Goal: Book appointment/travel/reservation

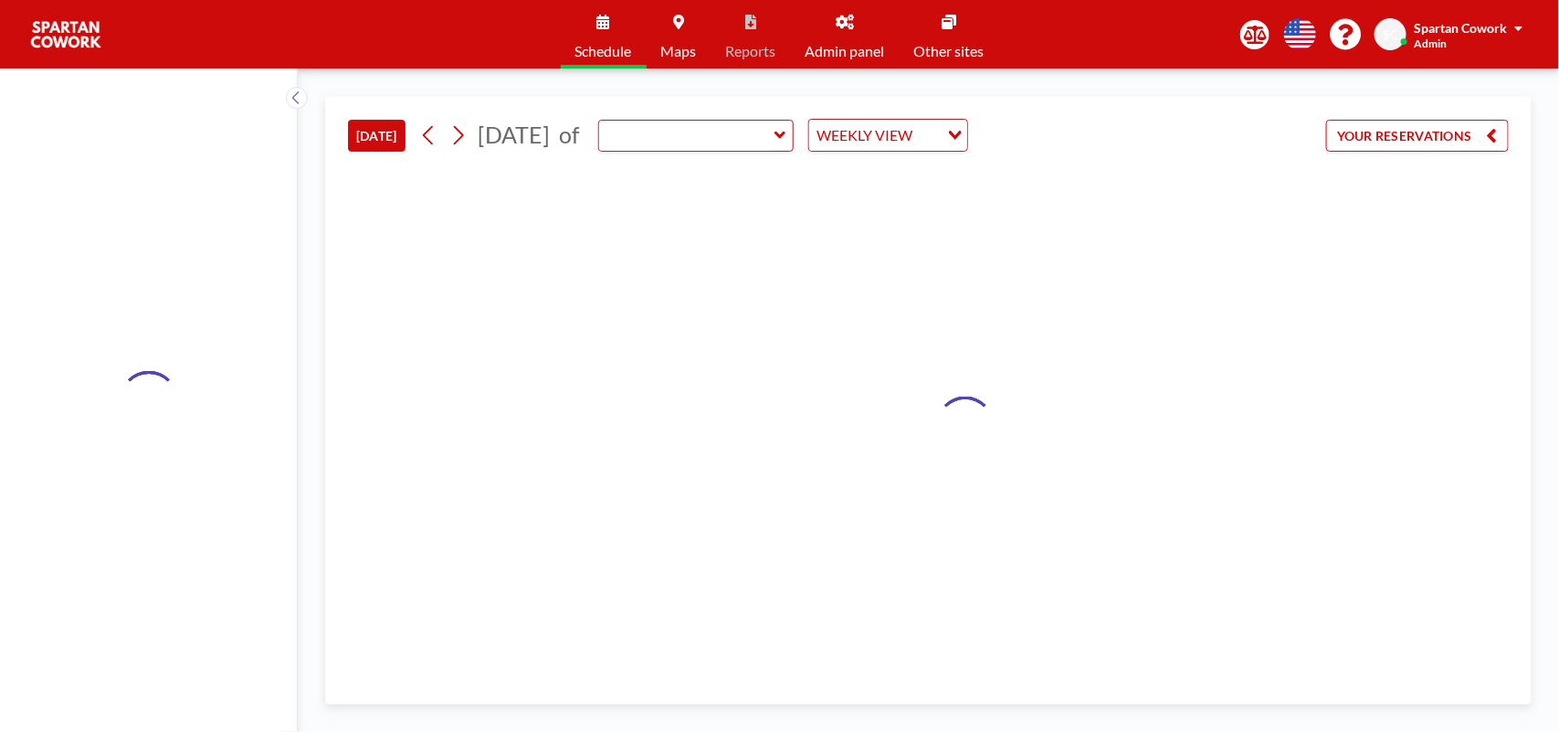
type input "Meeting Room"
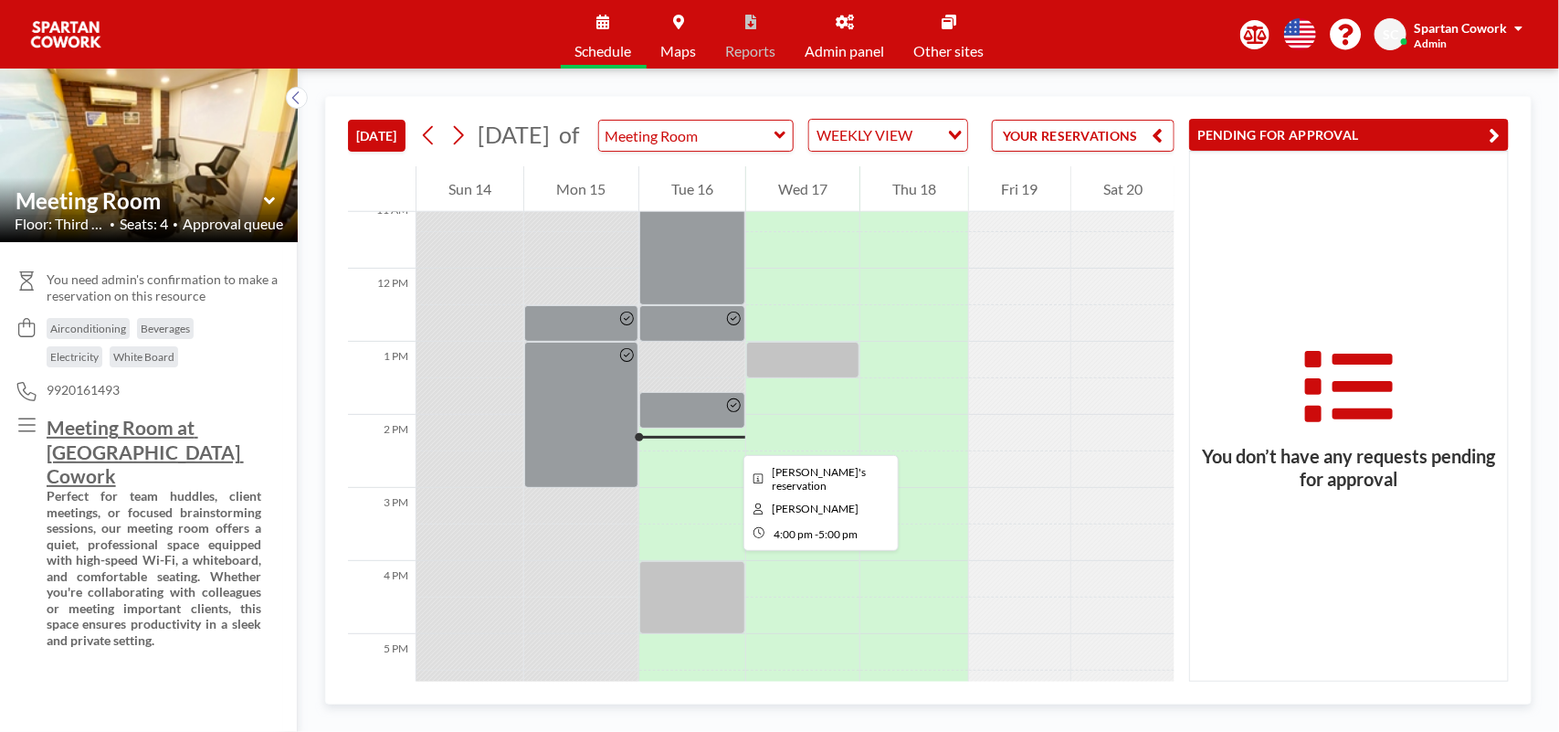
scroll to position [758, 0]
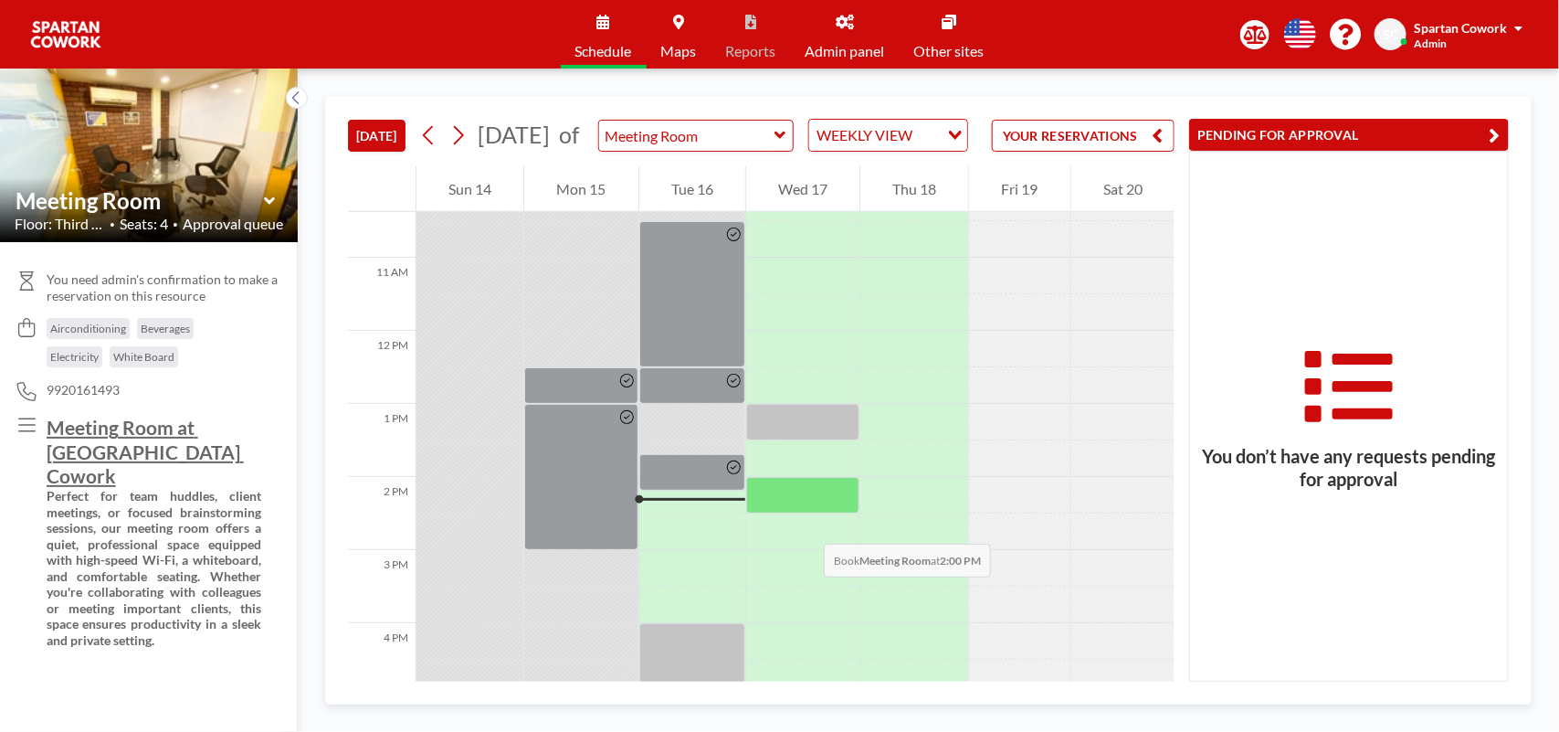
click at [806, 513] on div at bounding box center [802, 495] width 113 height 37
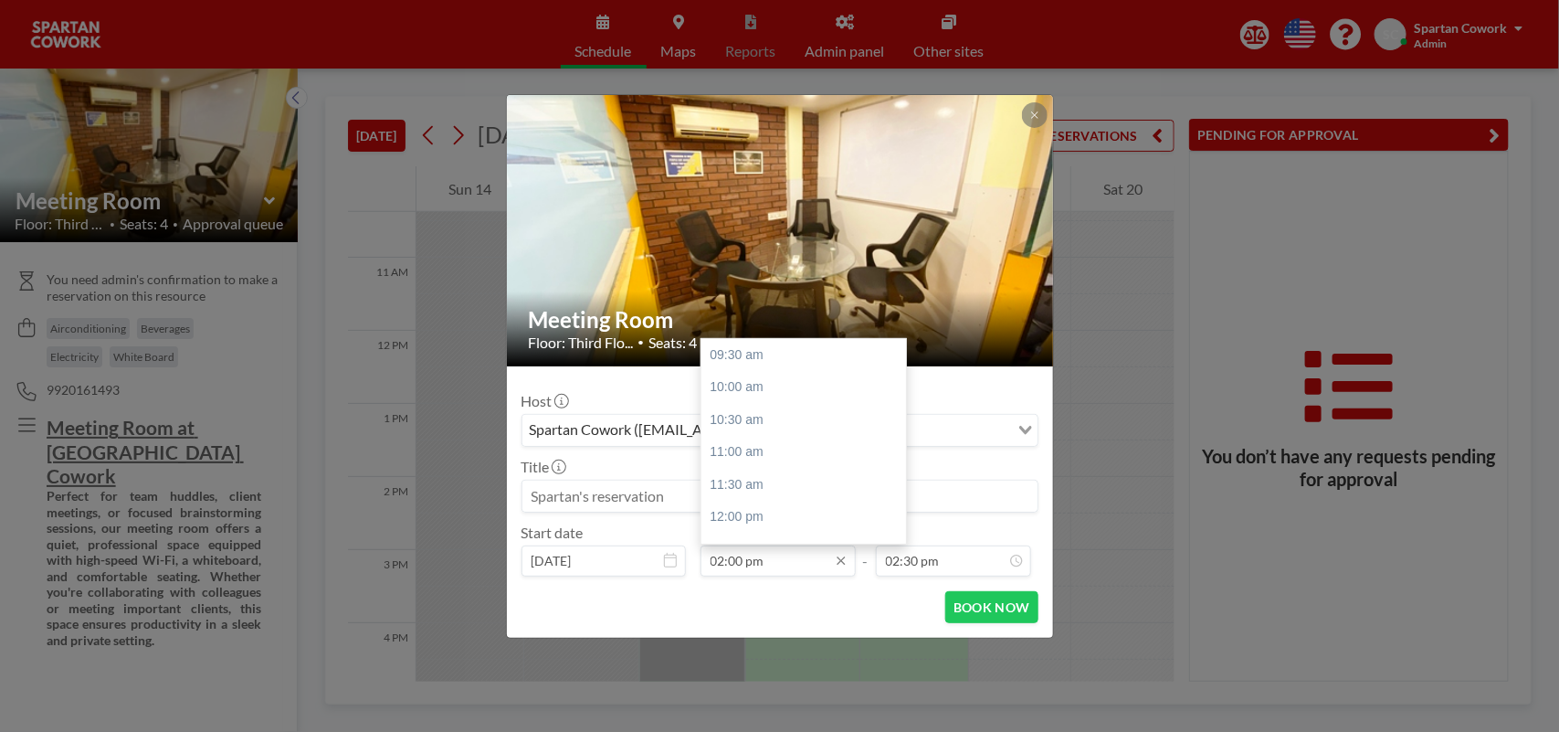
scroll to position [292, 0]
click at [724, 568] on input "02:00 pm" at bounding box center [778, 560] width 155 height 31
click at [759, 505] on div "06:00 pm" at bounding box center [810, 501] width 216 height 33
type input "06:00 pm"
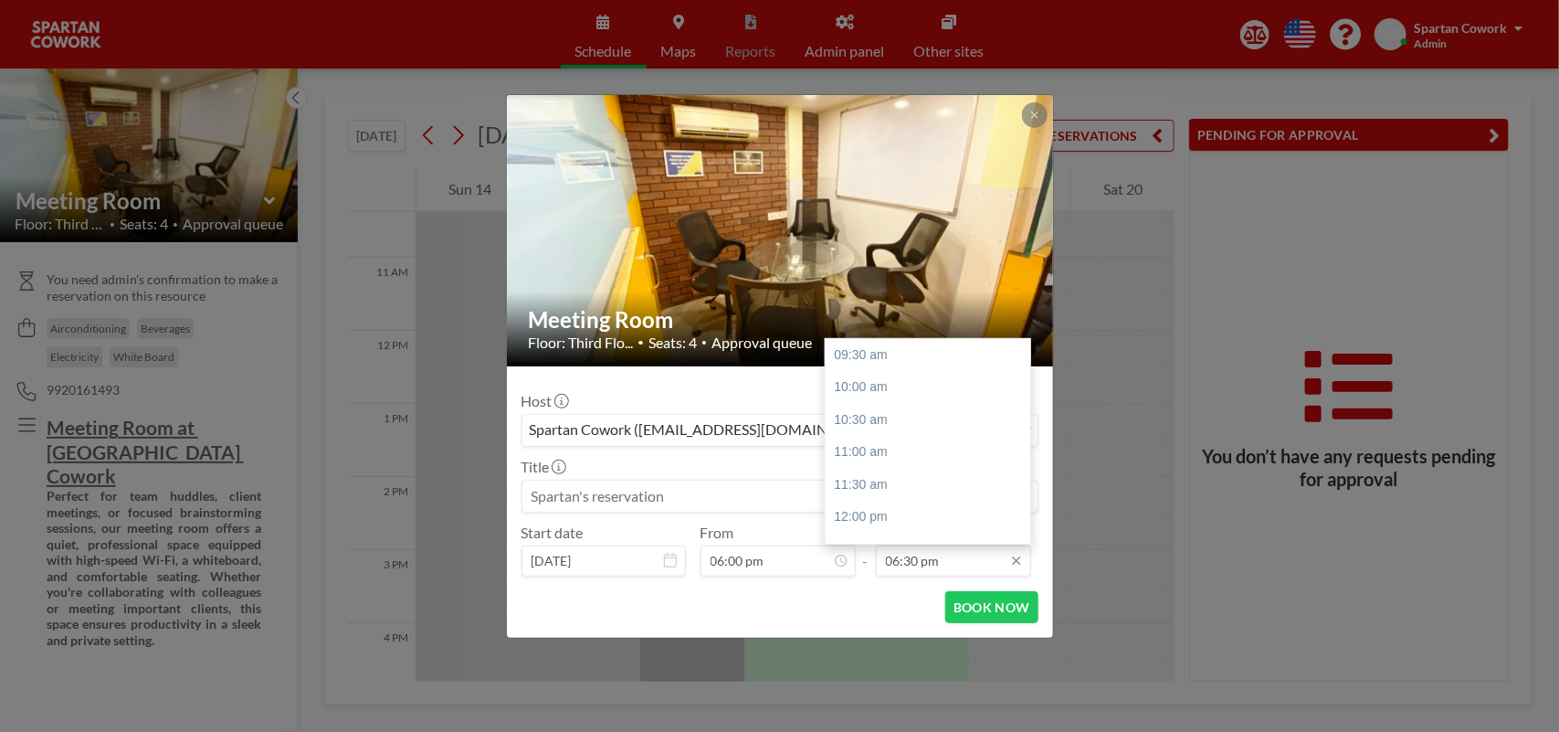
scroll to position [576, 0]
click at [866, 467] on div "08:00 pm" at bounding box center [934, 462] width 216 height 33
type input "08:00 pm"
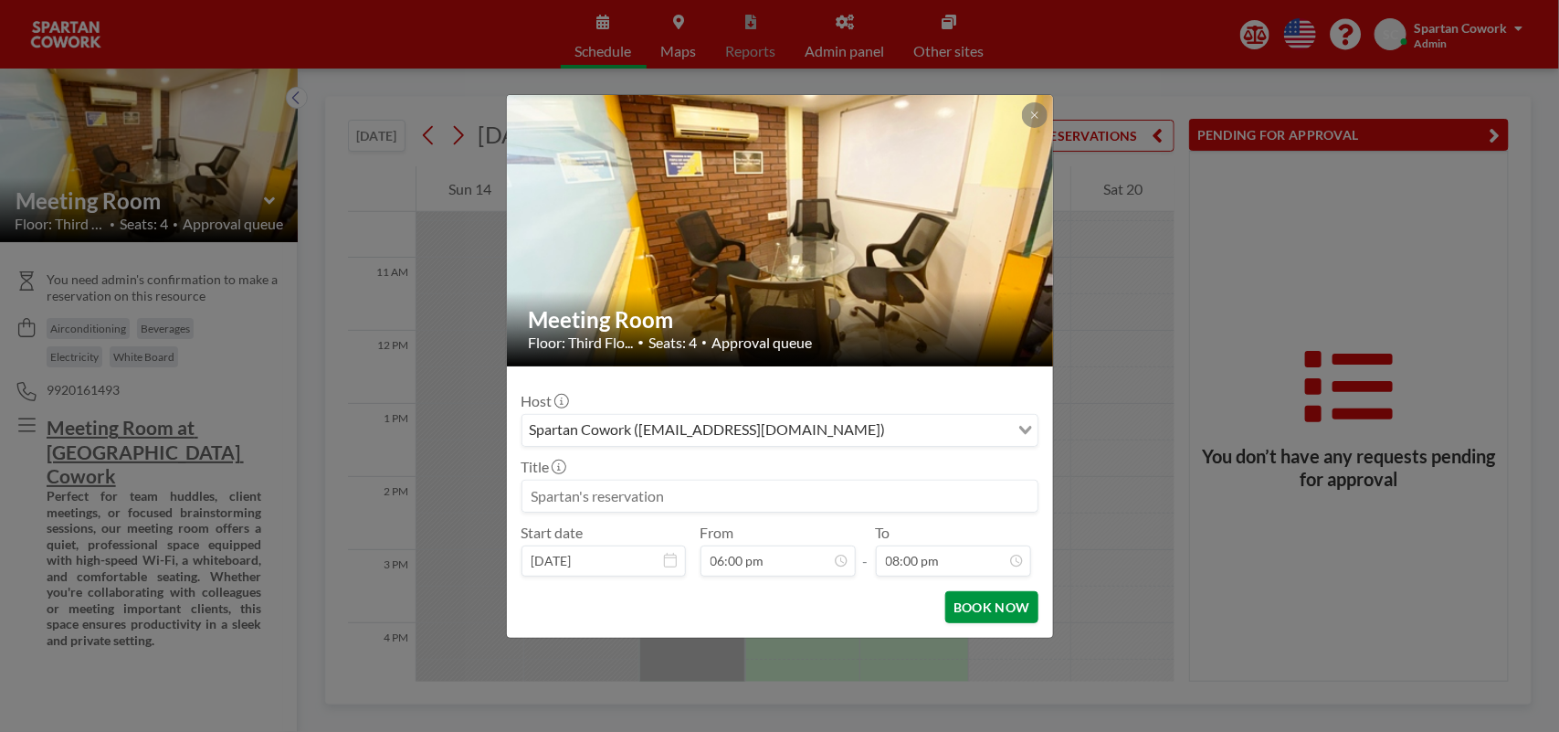
click at [998, 610] on button "BOOK NOW" at bounding box center [992, 607] width 92 height 32
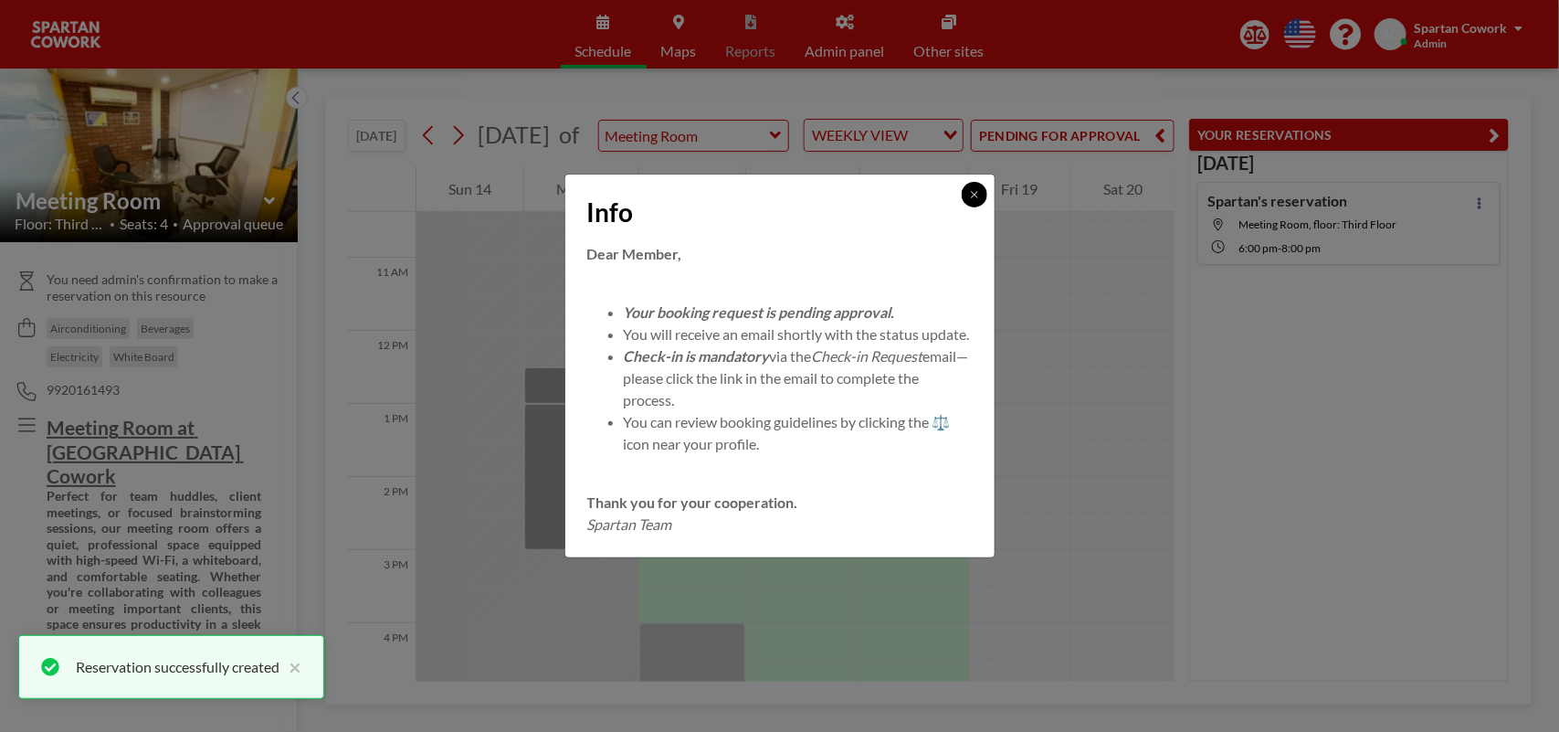
drag, startPoint x: 977, startPoint y: 188, endPoint x: 1133, endPoint y: 192, distance: 155.3
click at [978, 189] on icon at bounding box center [974, 194] width 11 height 11
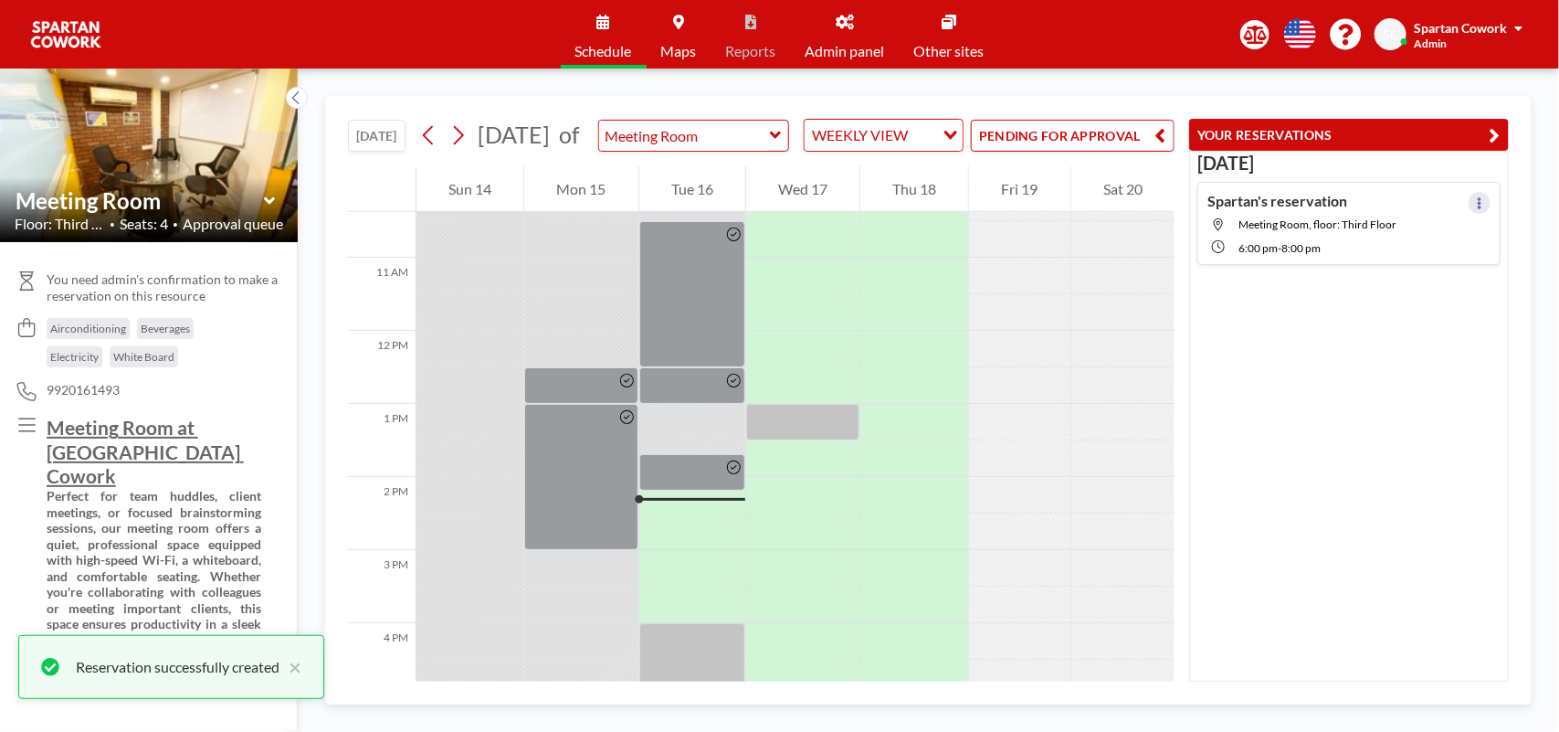
click at [1476, 203] on icon at bounding box center [1479, 203] width 7 height 12
click at [1478, 203] on icon at bounding box center [1480, 203] width 4 height 12
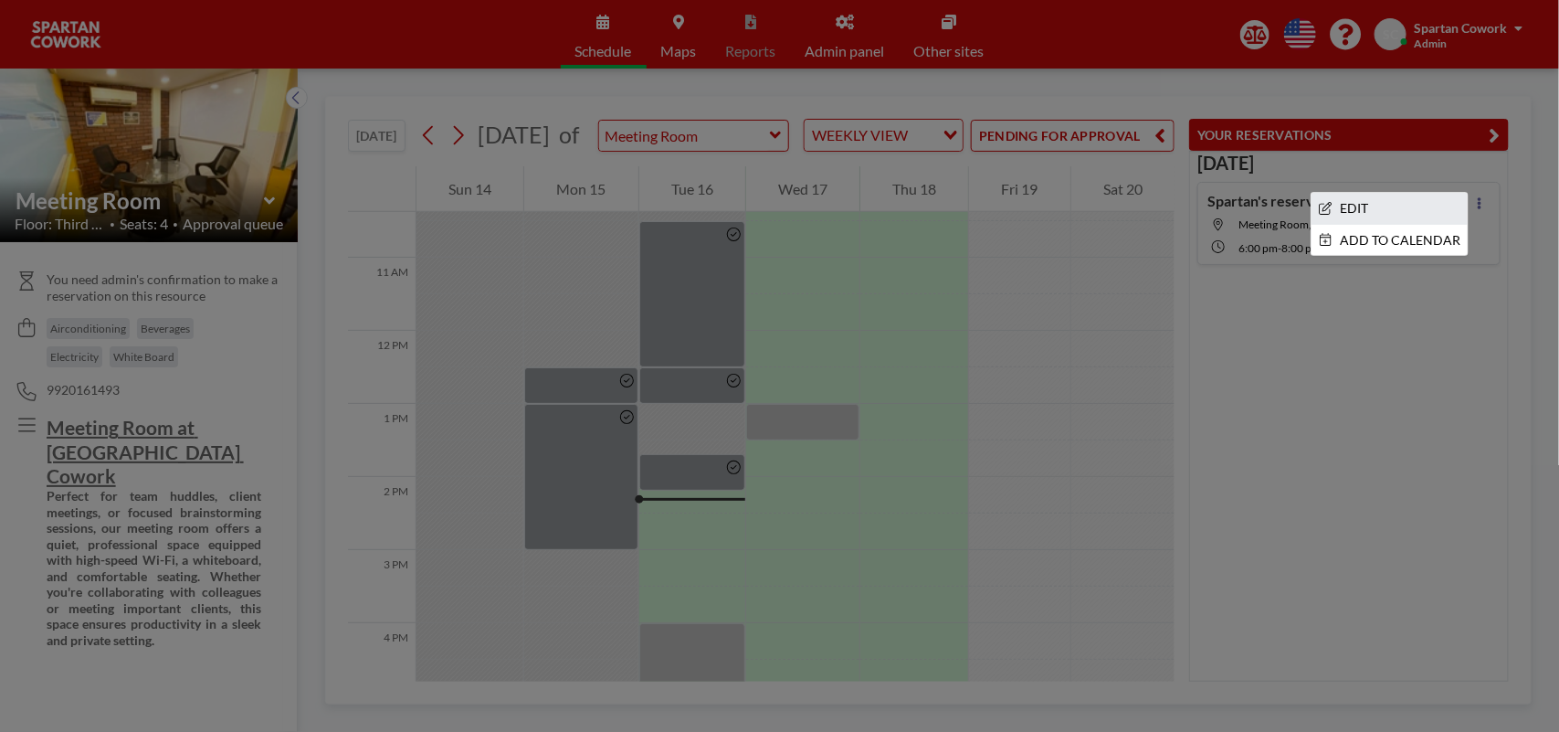
click at [1385, 212] on li "EDIT" at bounding box center [1390, 208] width 156 height 31
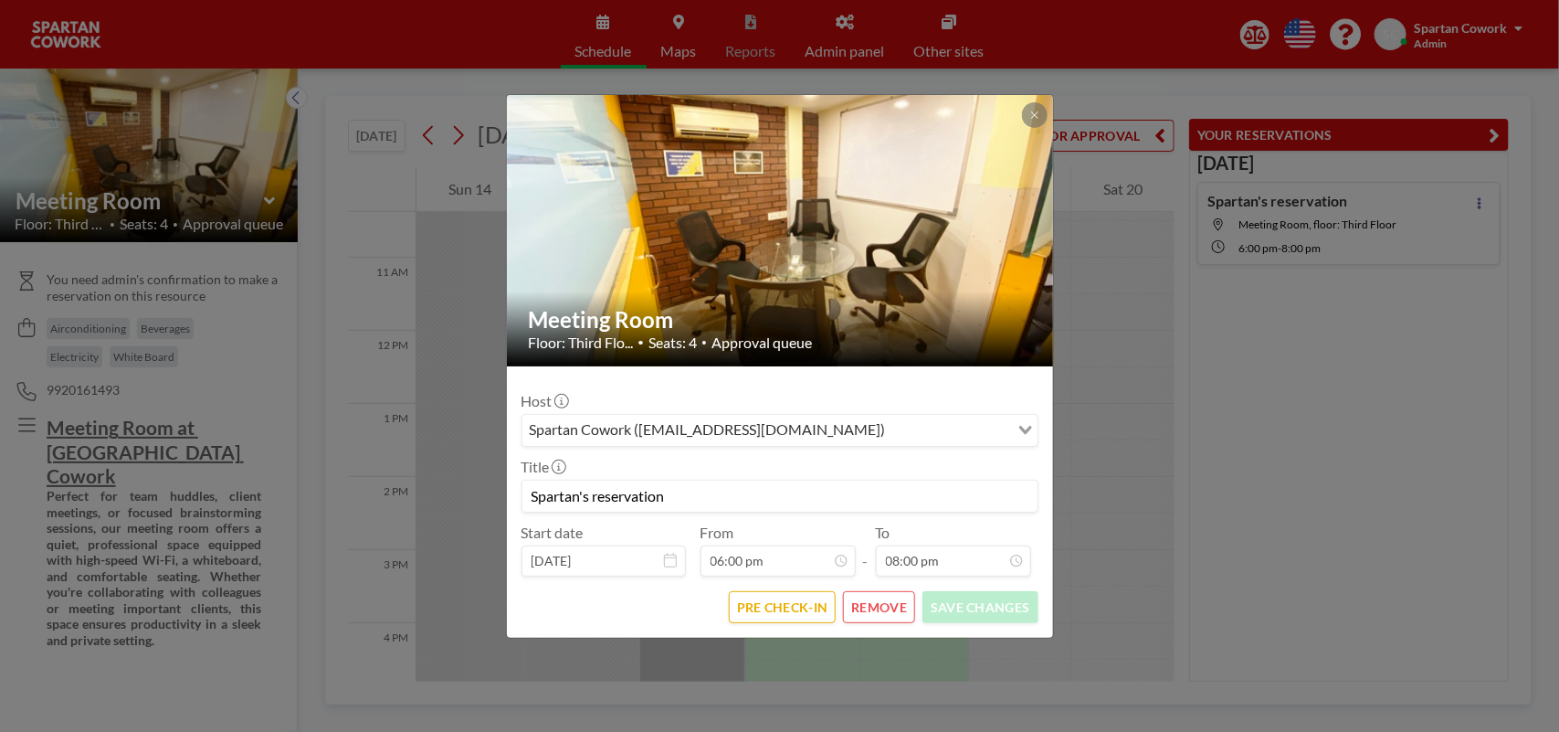
click at [578, 498] on input "Spartan's reservation" at bounding box center [780, 496] width 515 height 31
click at [597, 496] on input "SAMEER's reservation" at bounding box center [780, 496] width 515 height 31
click at [597, 495] on input "SAMEER reservation" at bounding box center [780, 496] width 515 height 31
click at [599, 495] on input "SAMEER reservation" at bounding box center [780, 496] width 515 height 31
drag, startPoint x: 676, startPoint y: 495, endPoint x: 599, endPoint y: 491, distance: 76.8
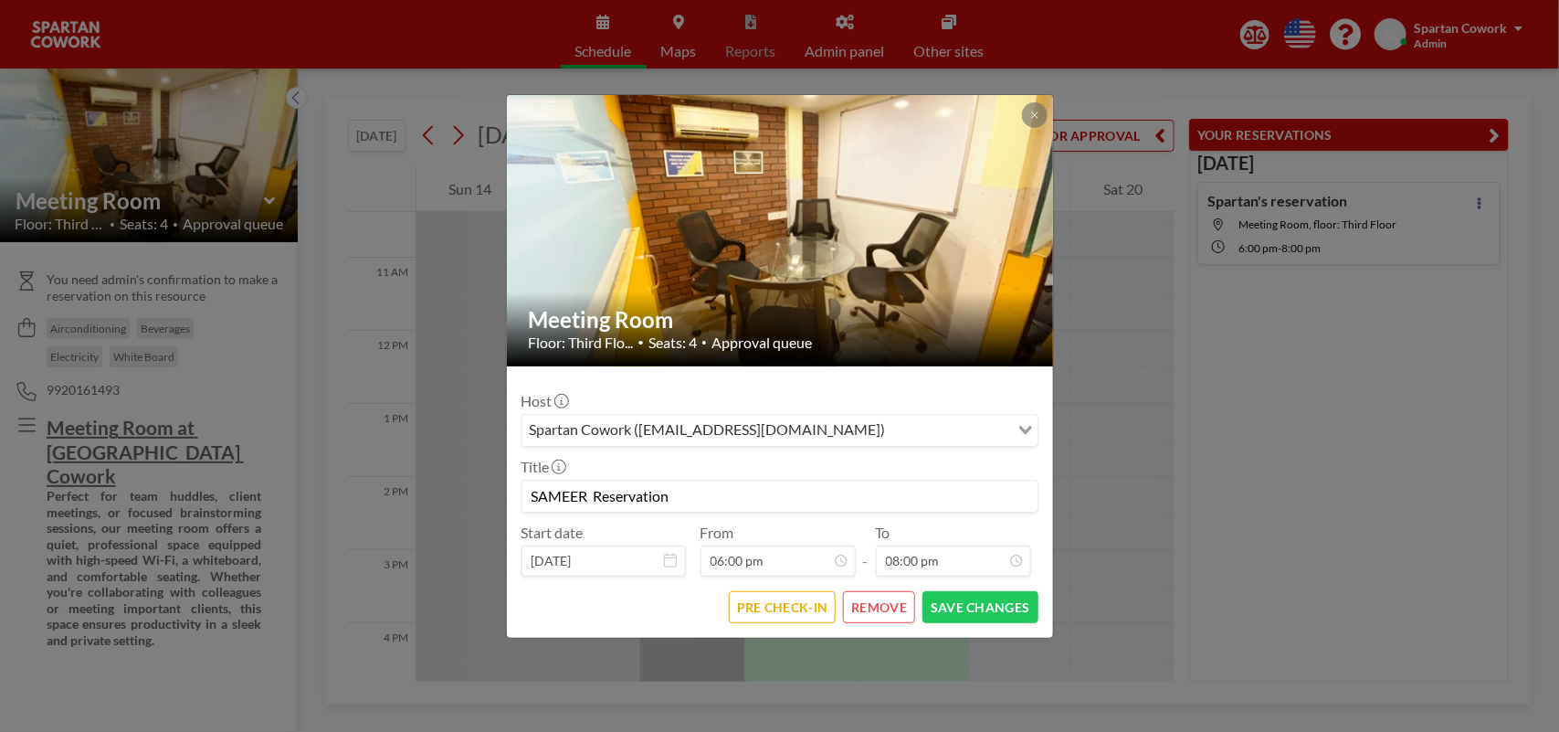
click at [599, 491] on input "SAMEER Reservation" at bounding box center [780, 496] width 515 height 31
click at [591, 494] on input "SAMEERRESERVATION" at bounding box center [780, 496] width 515 height 31
type input "[PERSON_NAME] RESERVATION"
click at [961, 613] on button "SAVE CHANGES" at bounding box center [980, 607] width 115 height 32
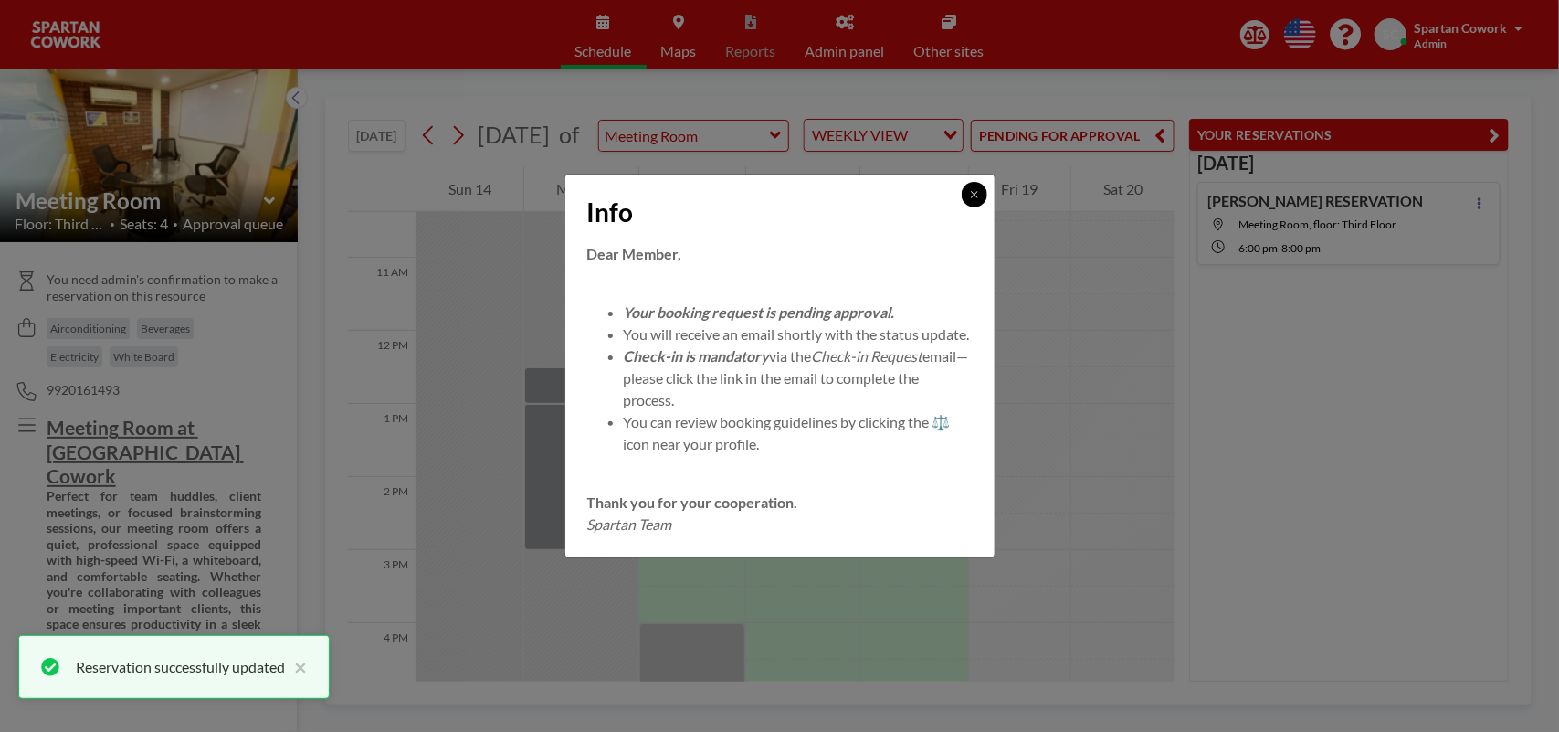
click at [974, 191] on icon at bounding box center [974, 194] width 6 height 6
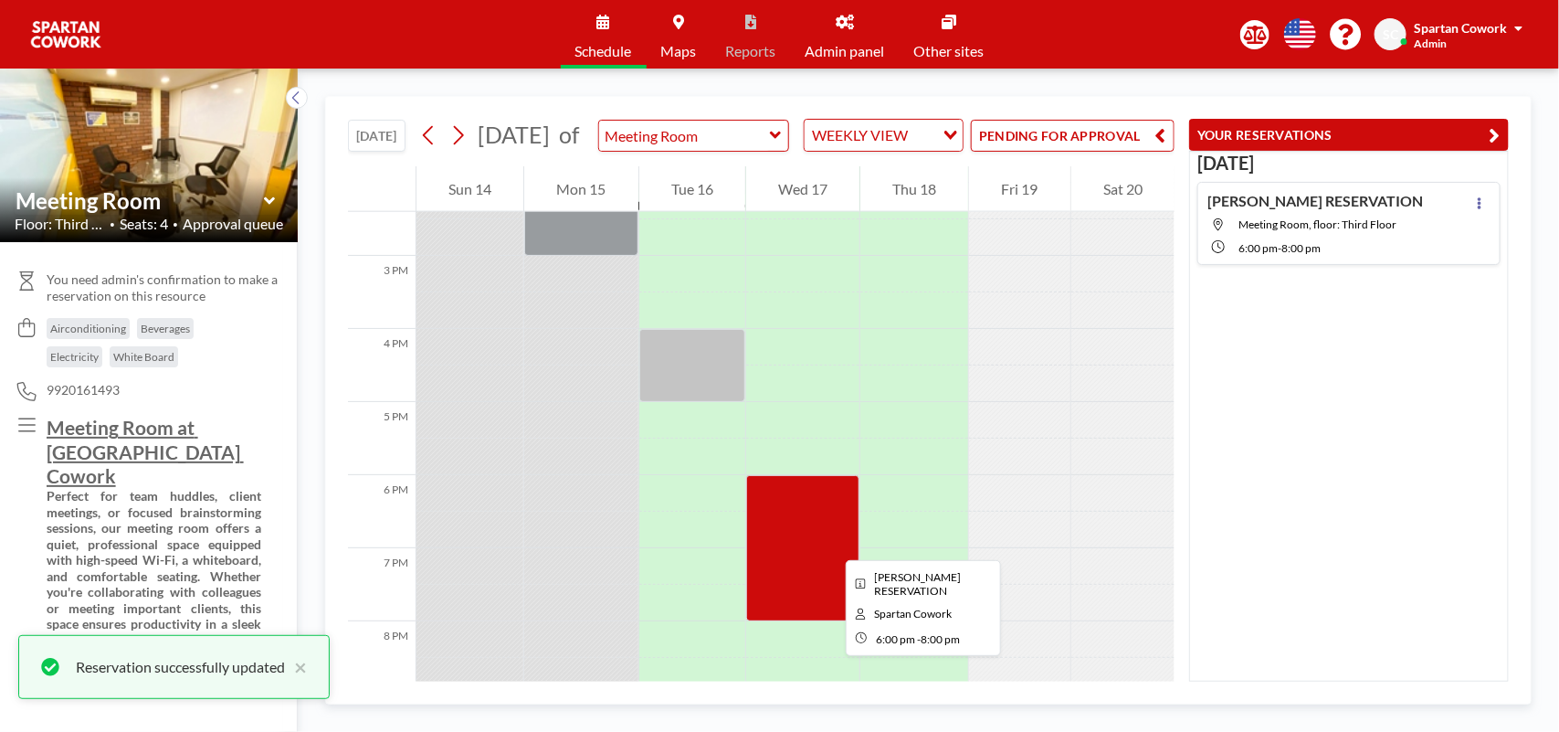
scroll to position [1101, 0]
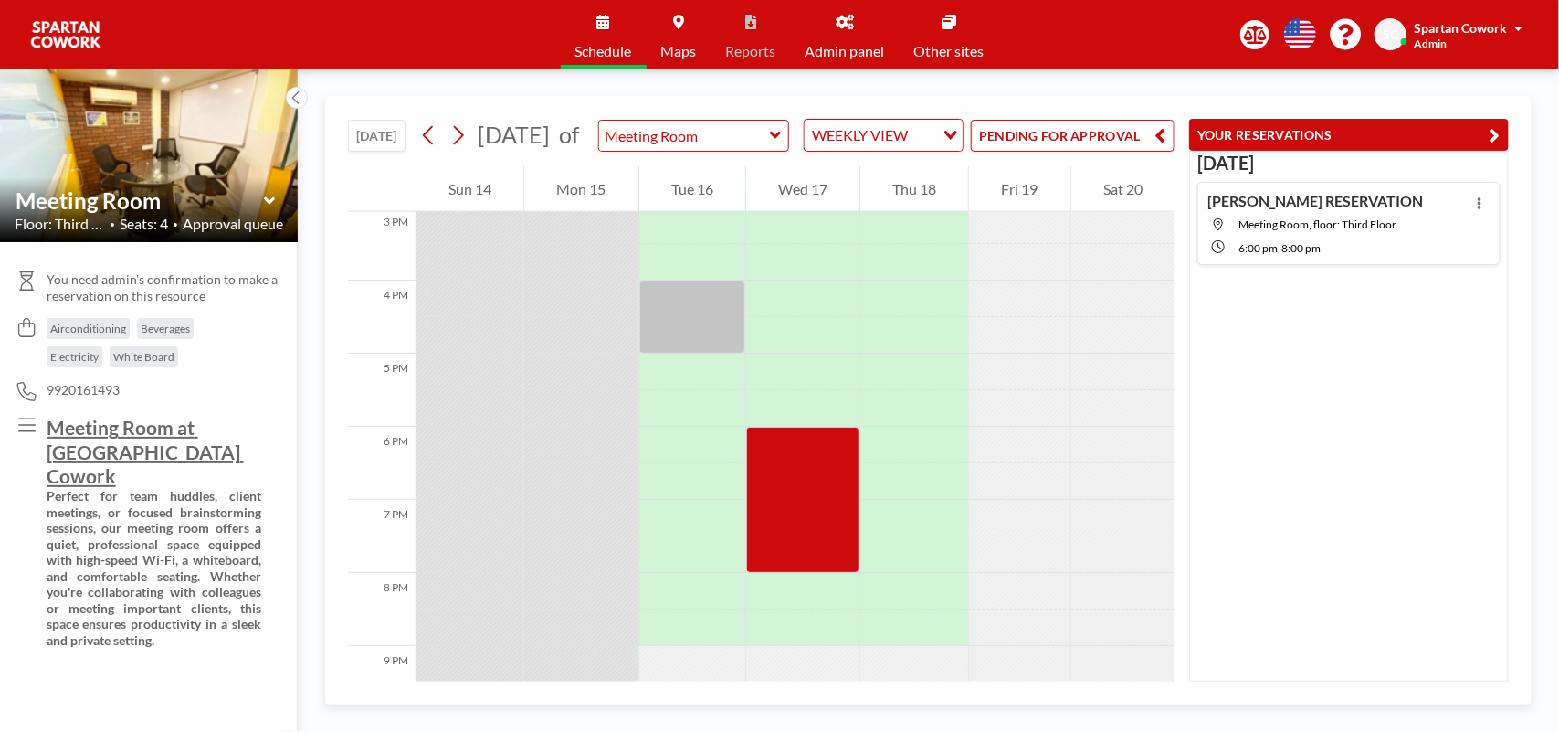
click at [1147, 148] on button "PENDING FOR APPROVAL" at bounding box center [1073, 136] width 204 height 32
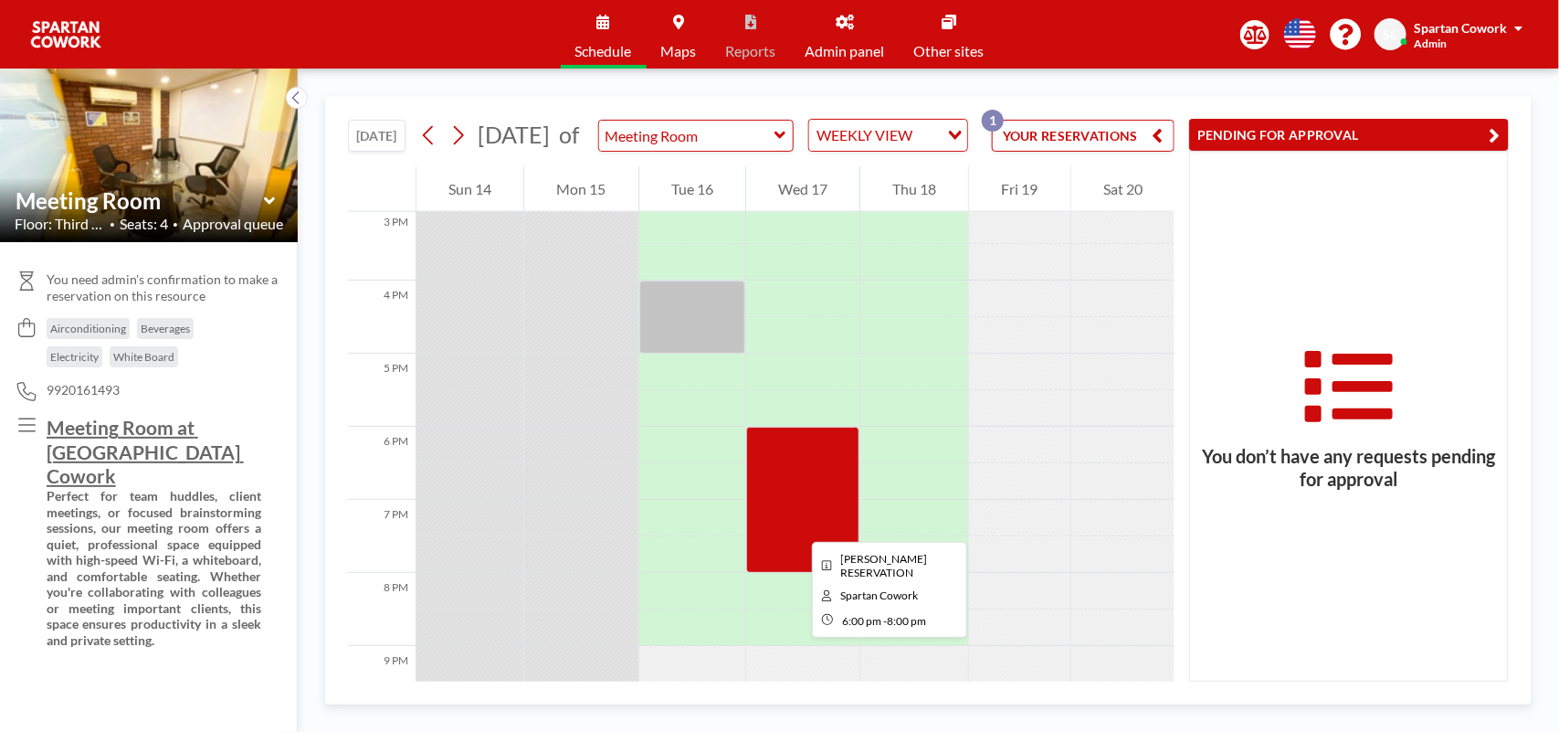
click at [798, 525] on div at bounding box center [802, 500] width 113 height 146
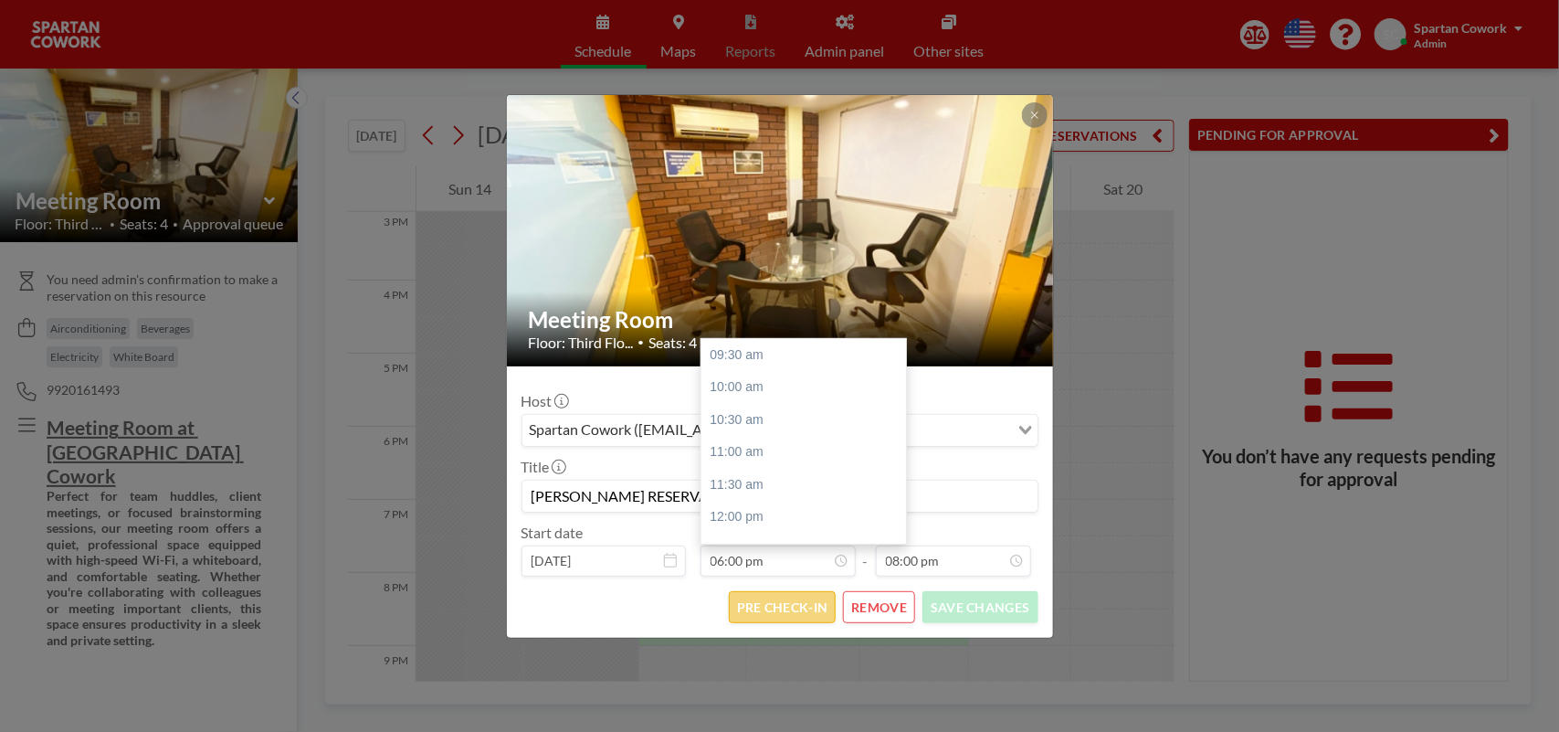
scroll to position [553, 0]
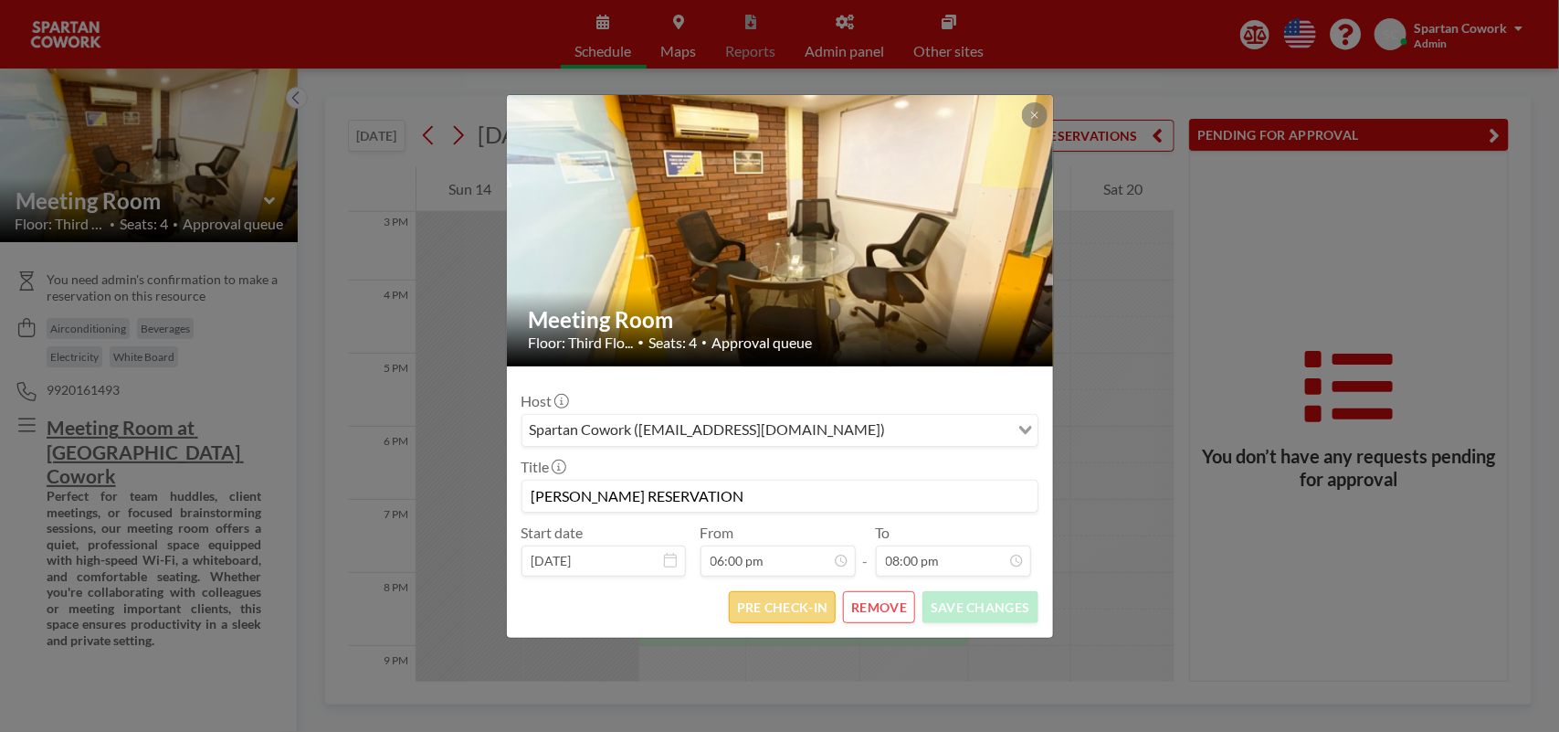
click at [784, 609] on button "PRE CHECK-IN" at bounding box center [782, 607] width 107 height 32
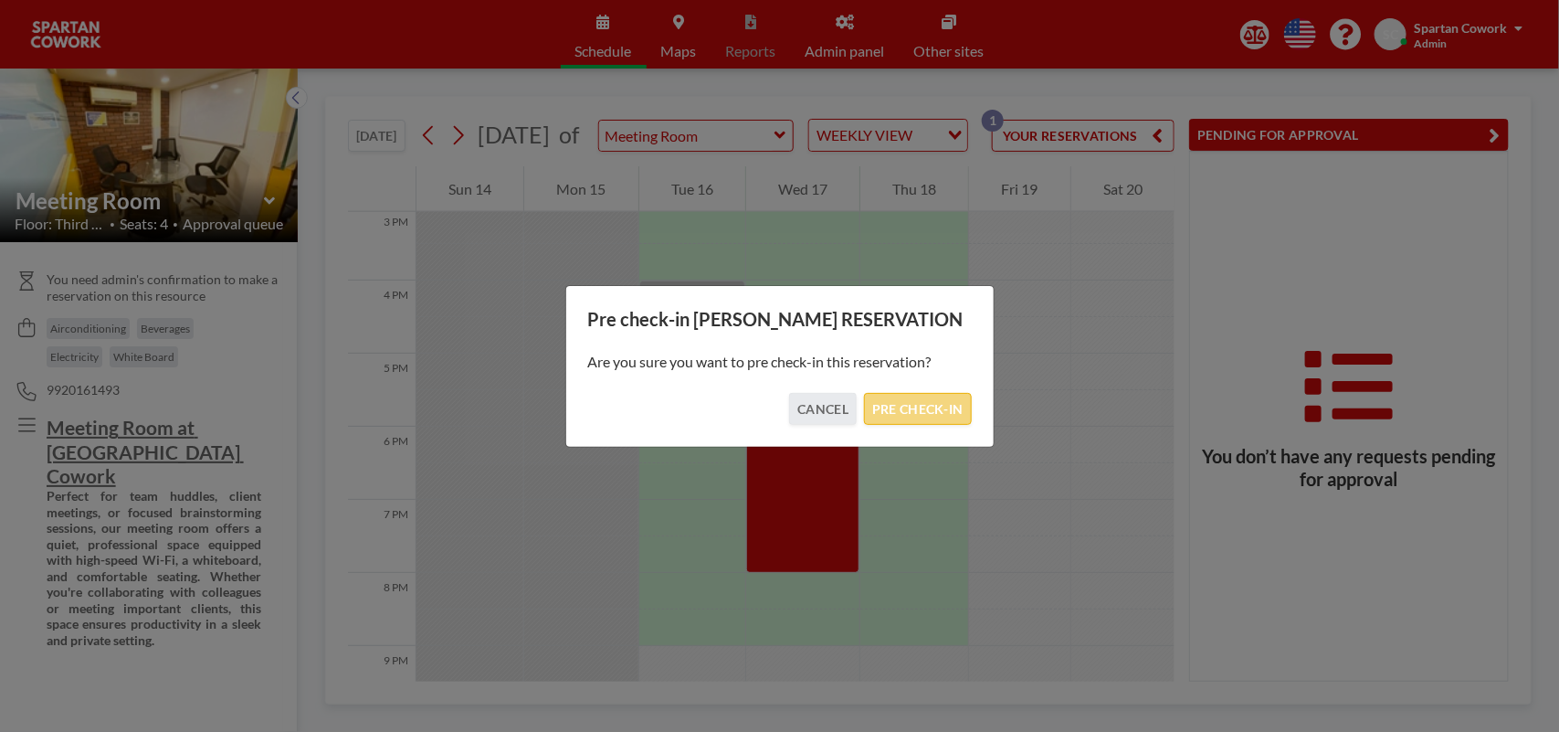
click at [915, 416] on button "PRE CHECK-IN" at bounding box center [917, 409] width 107 height 32
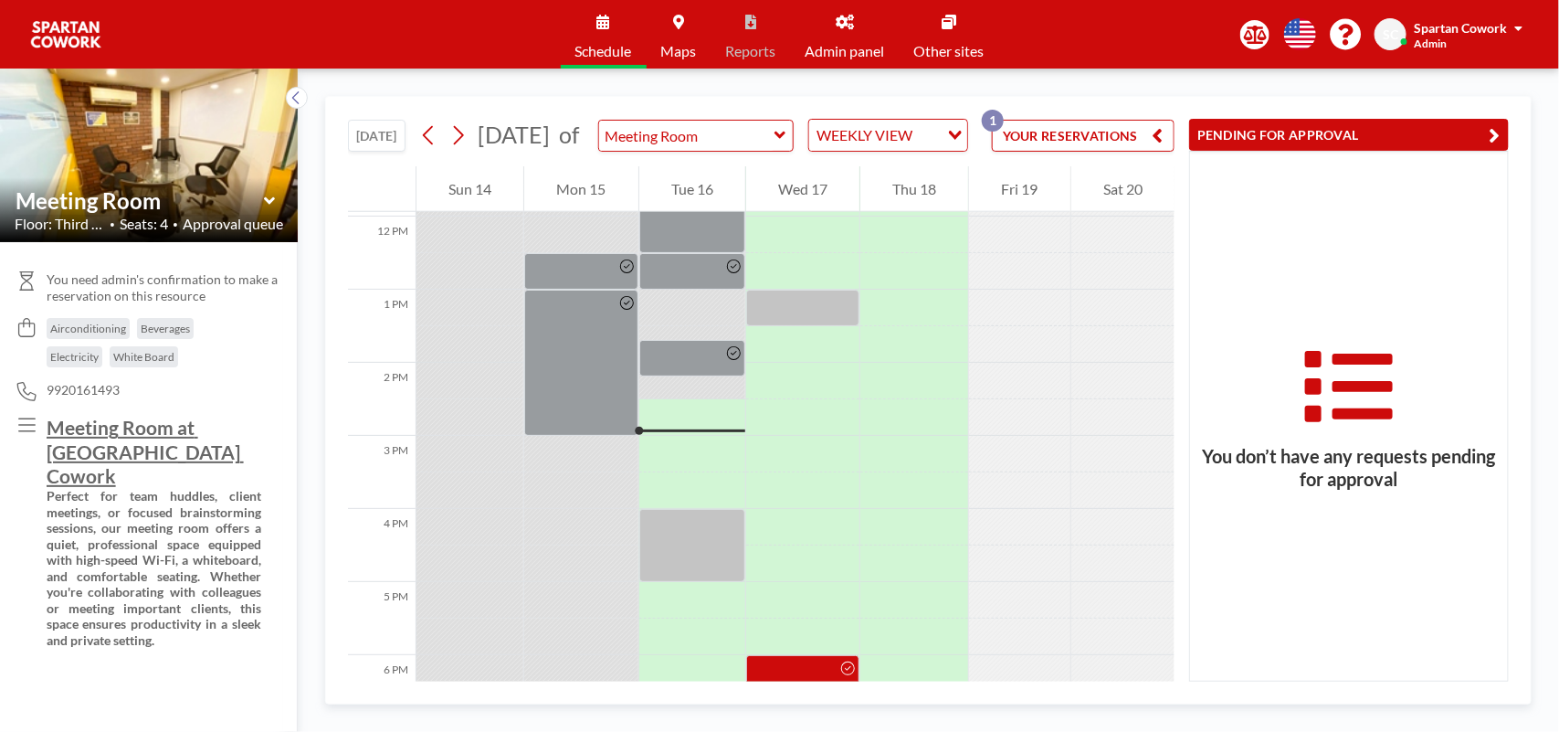
scroll to position [758, 0]
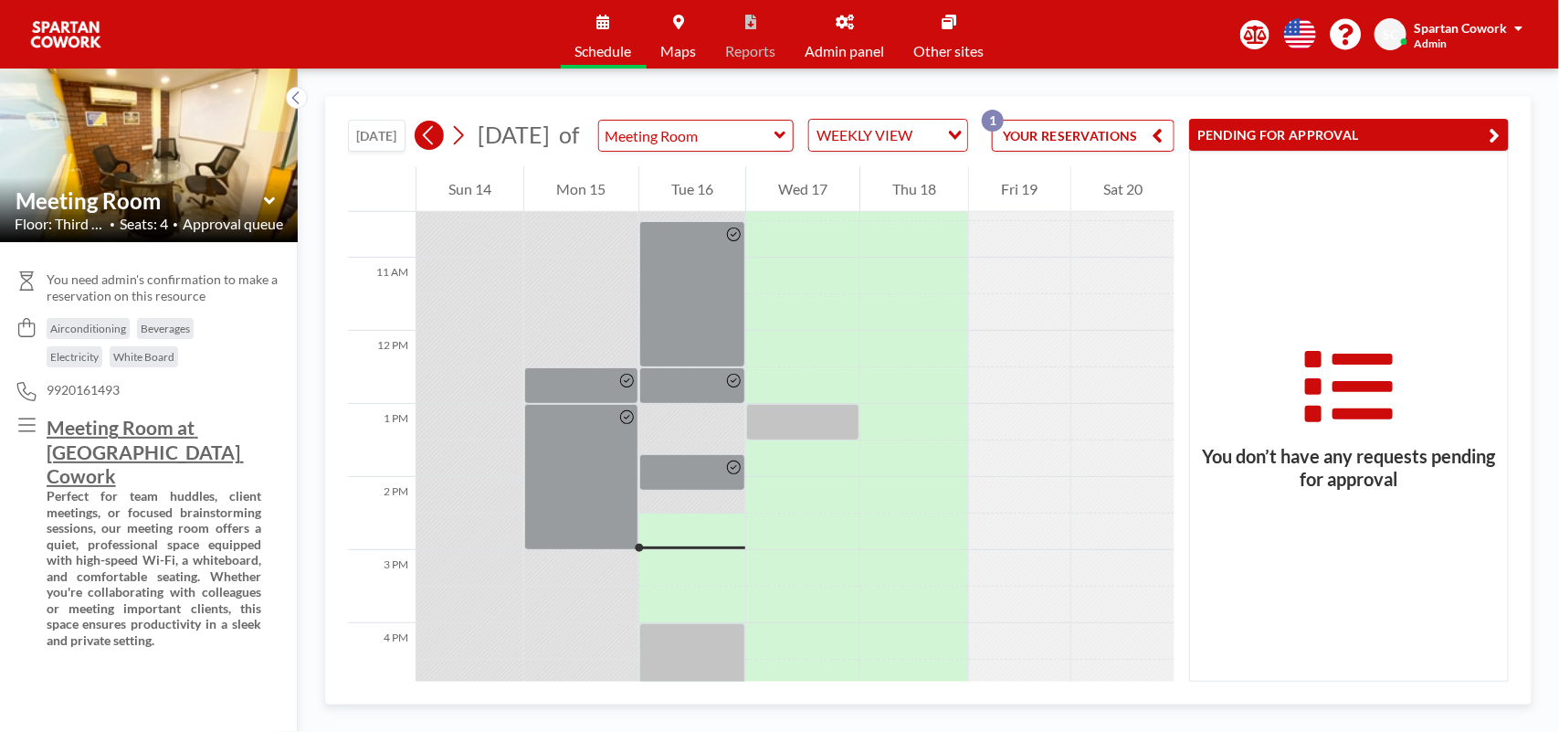
click at [430, 149] on icon at bounding box center [428, 134] width 17 height 27
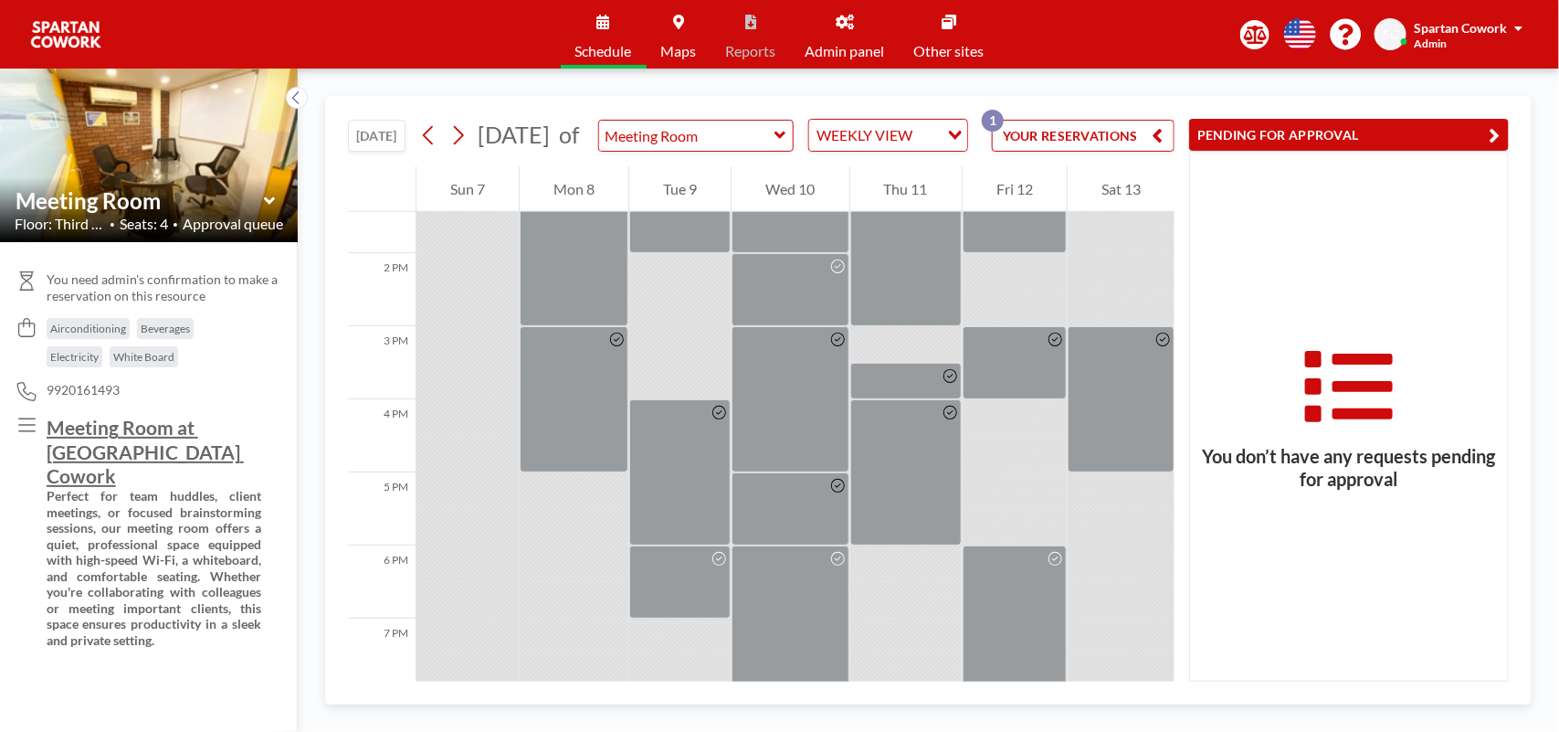
scroll to position [1005, 0]
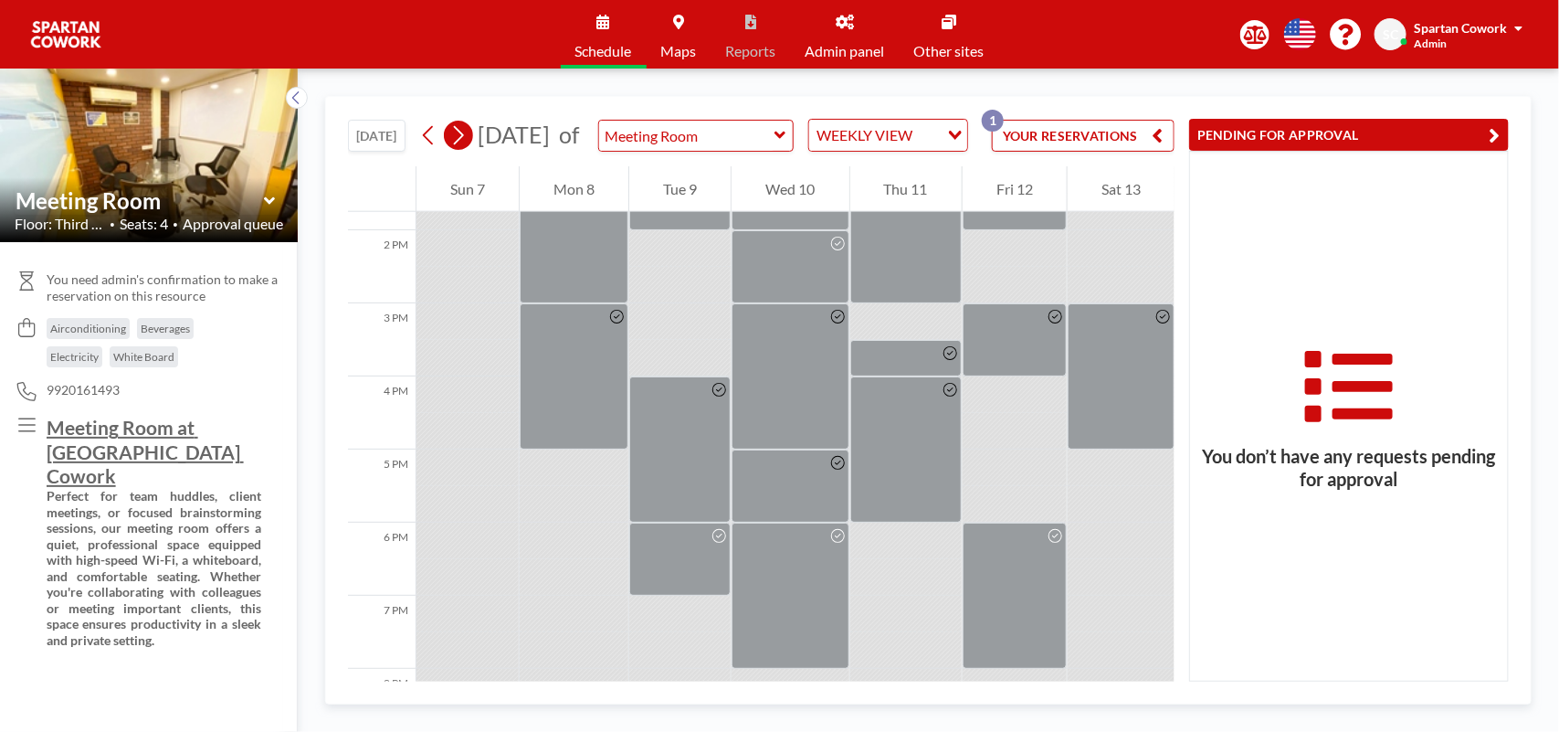
click at [464, 149] on icon at bounding box center [457, 134] width 17 height 27
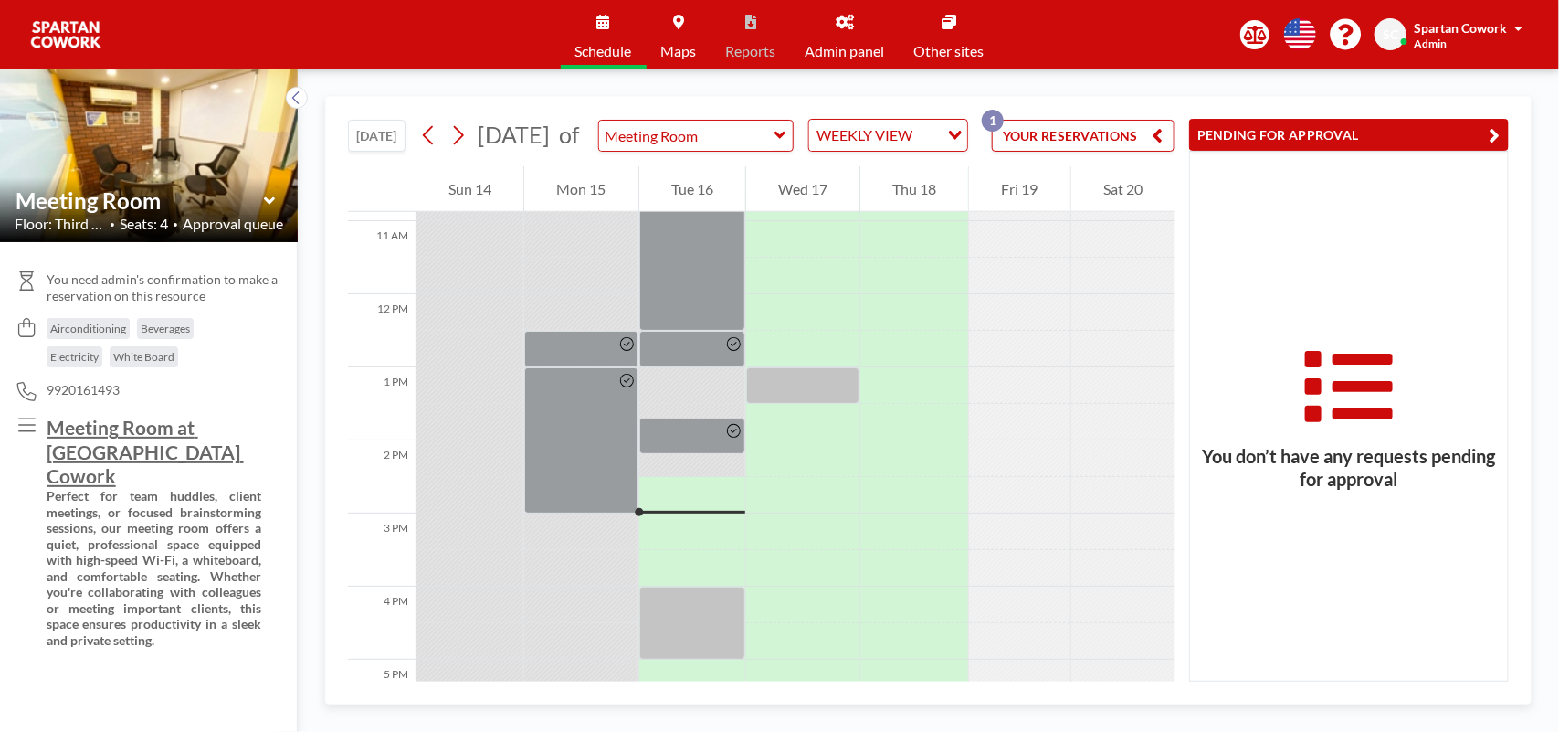
scroll to position [681, 0]
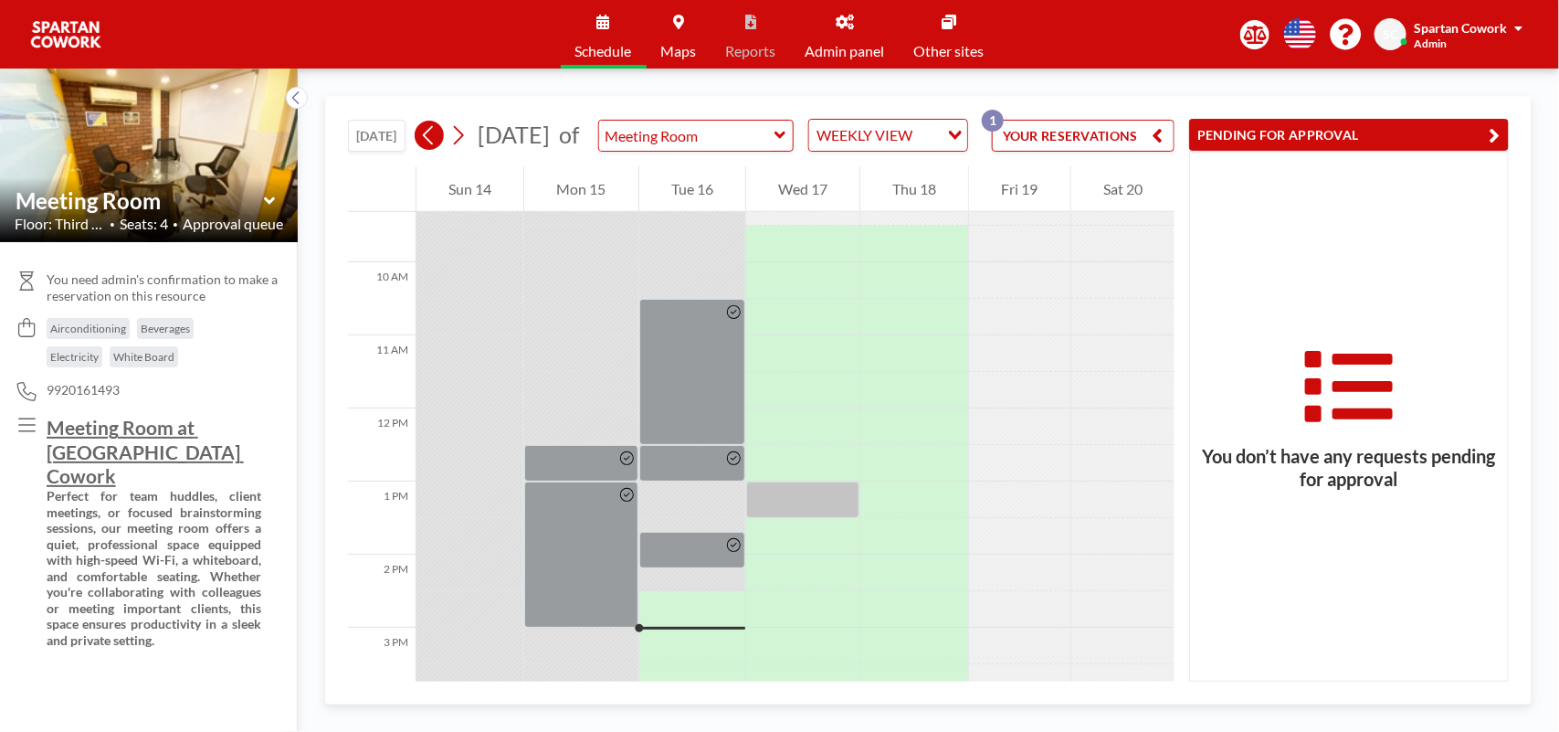
click at [417, 147] on button at bounding box center [429, 135] width 29 height 29
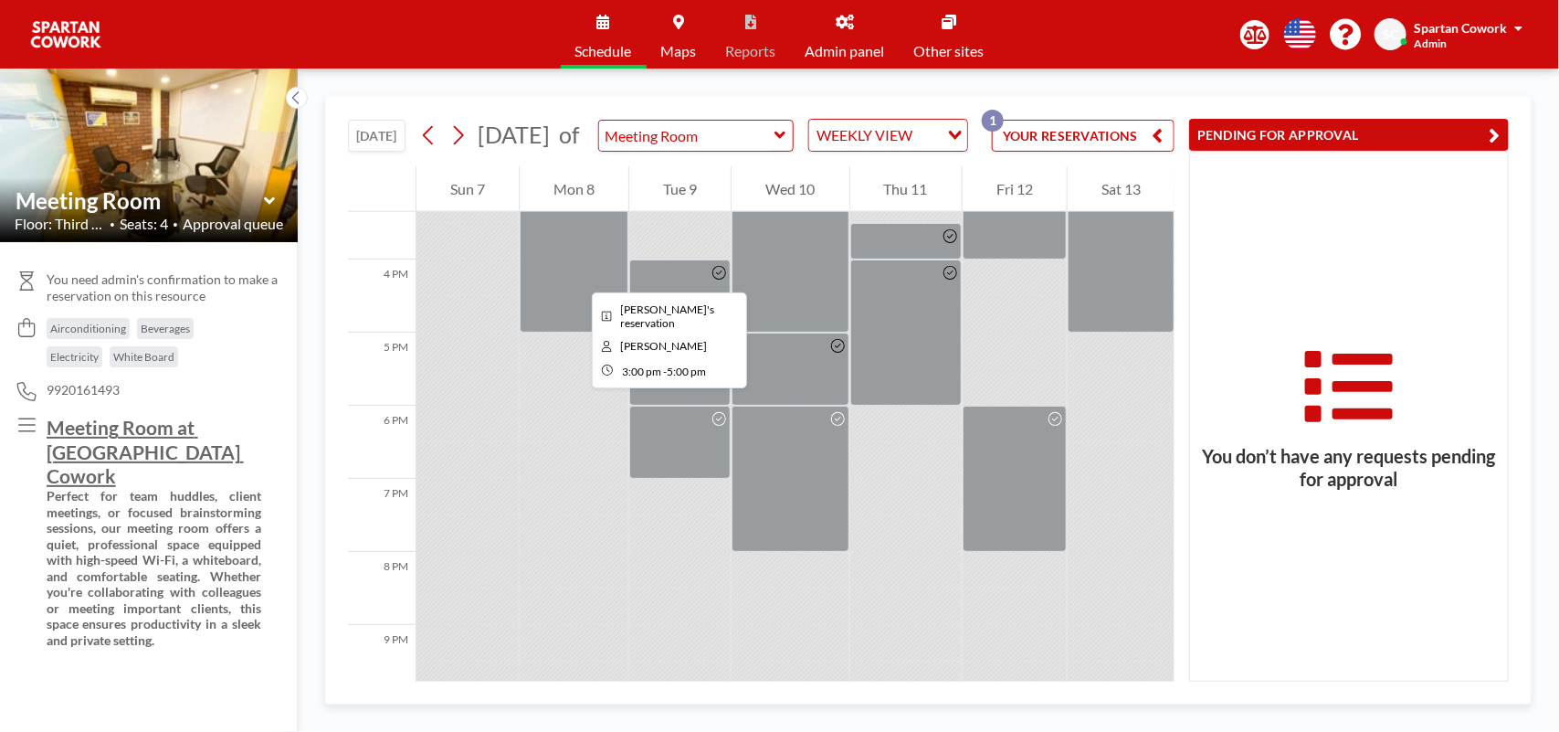
scroll to position [1119, 0]
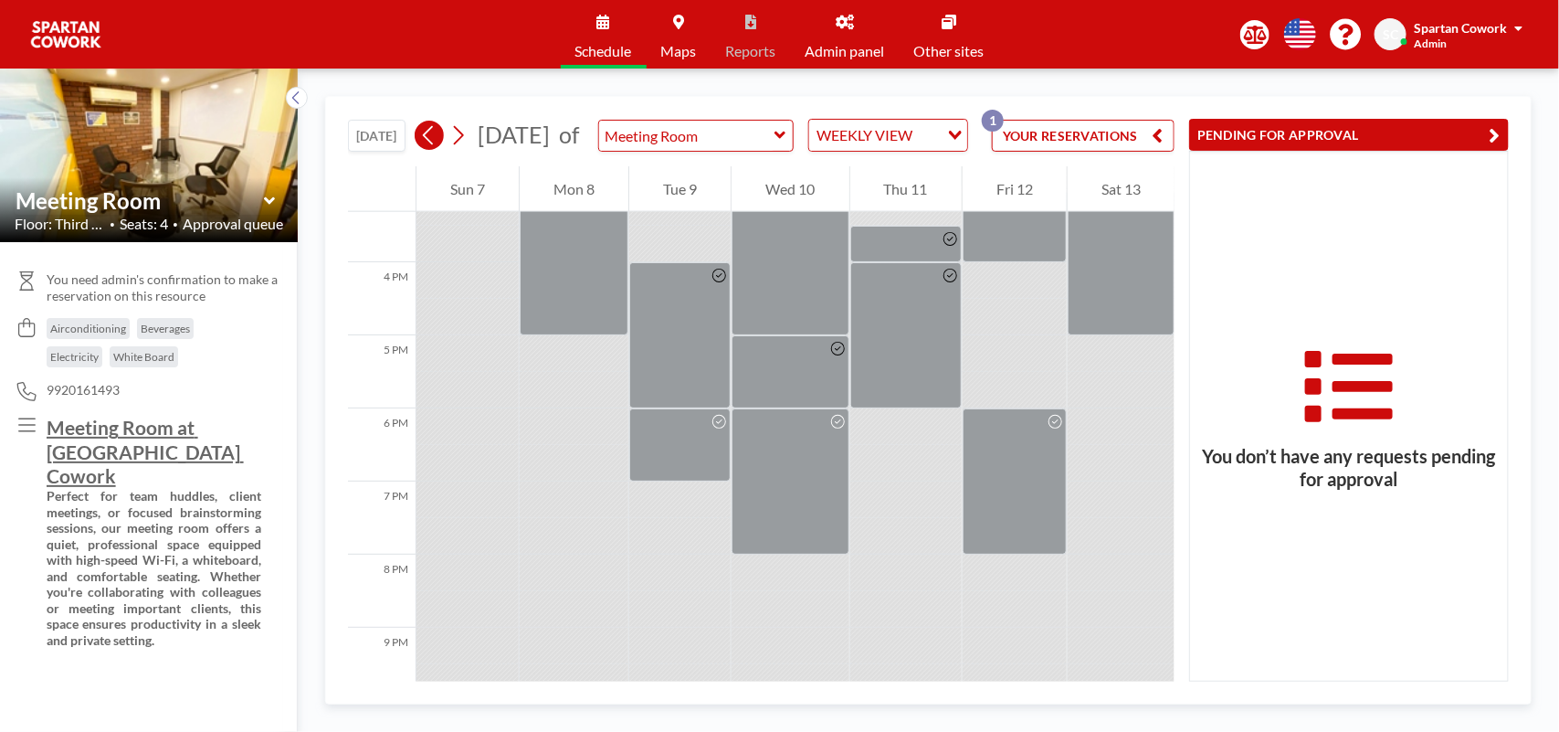
click at [425, 148] on icon at bounding box center [428, 134] width 17 height 27
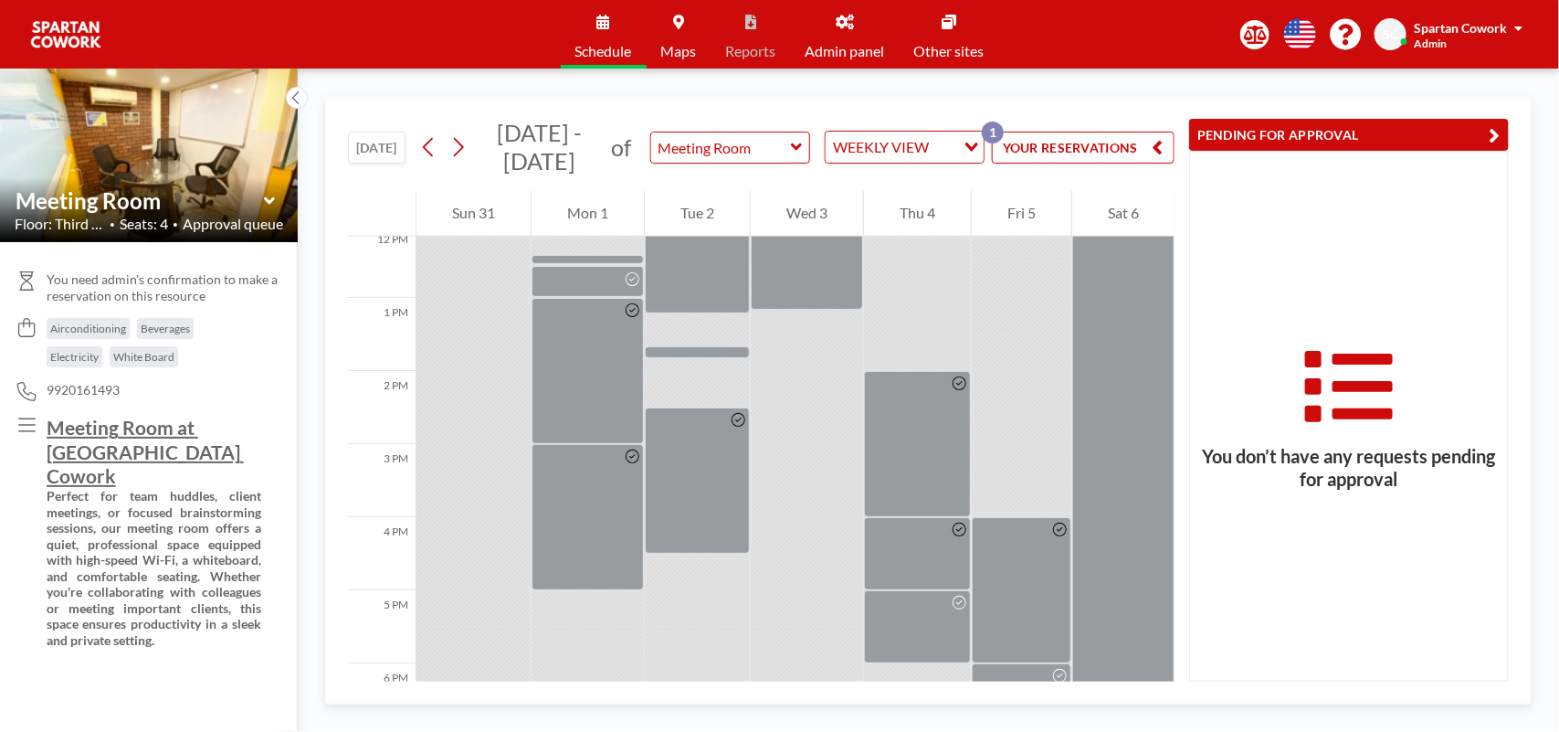
scroll to position [891, 0]
click at [454, 146] on icon at bounding box center [457, 146] width 17 height 27
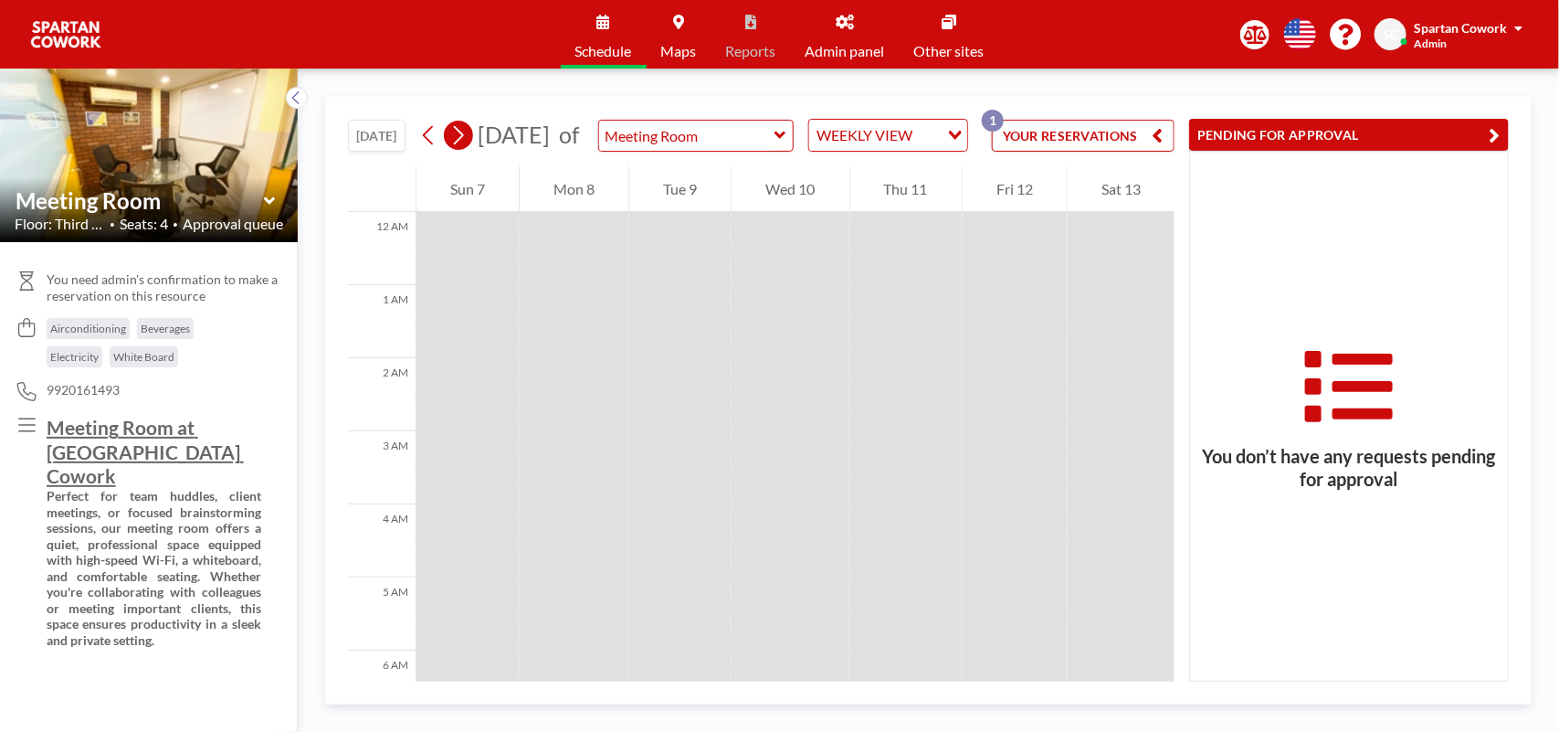
scroll to position [548, 0]
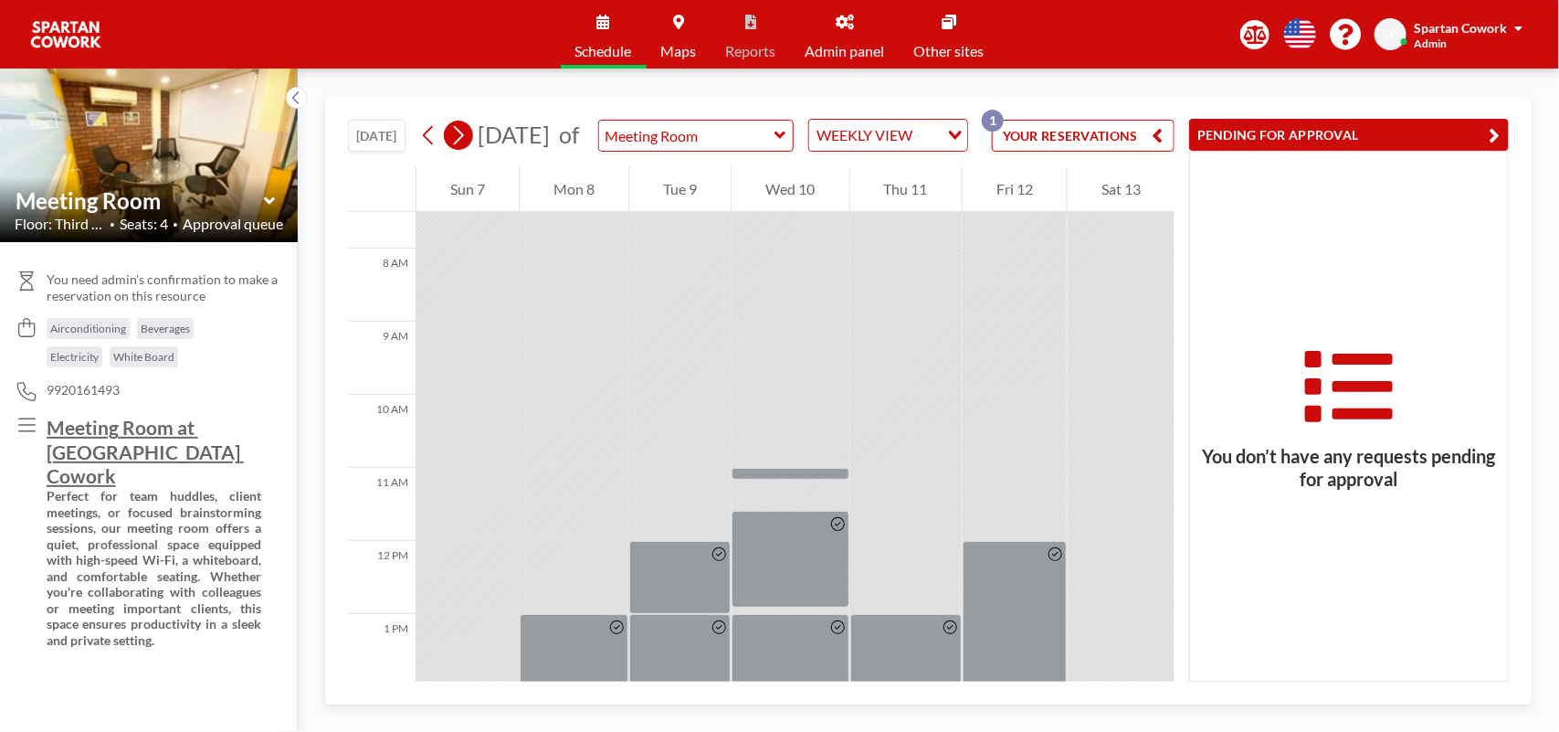
click at [458, 149] on icon at bounding box center [457, 134] width 17 height 27
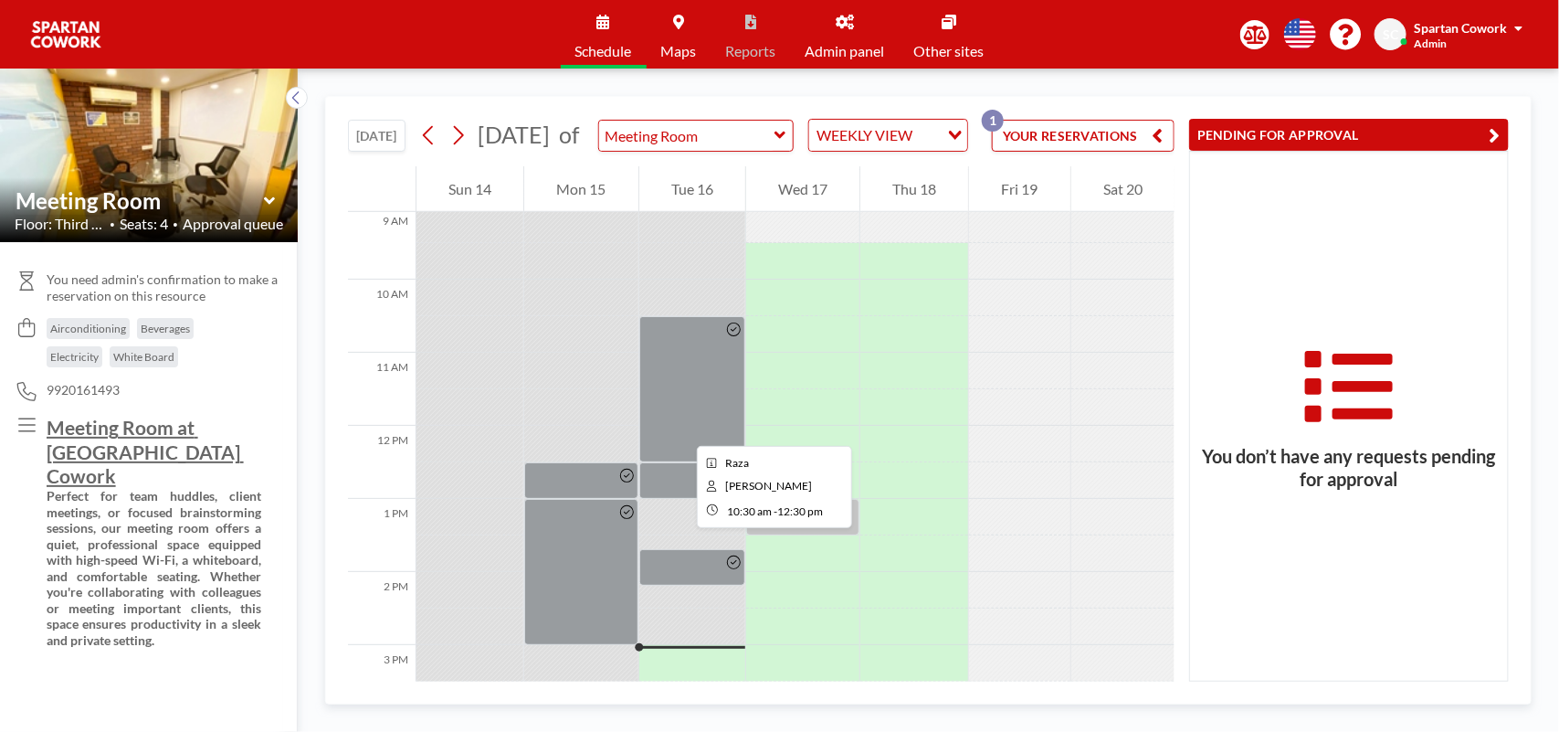
scroll to position [717, 0]
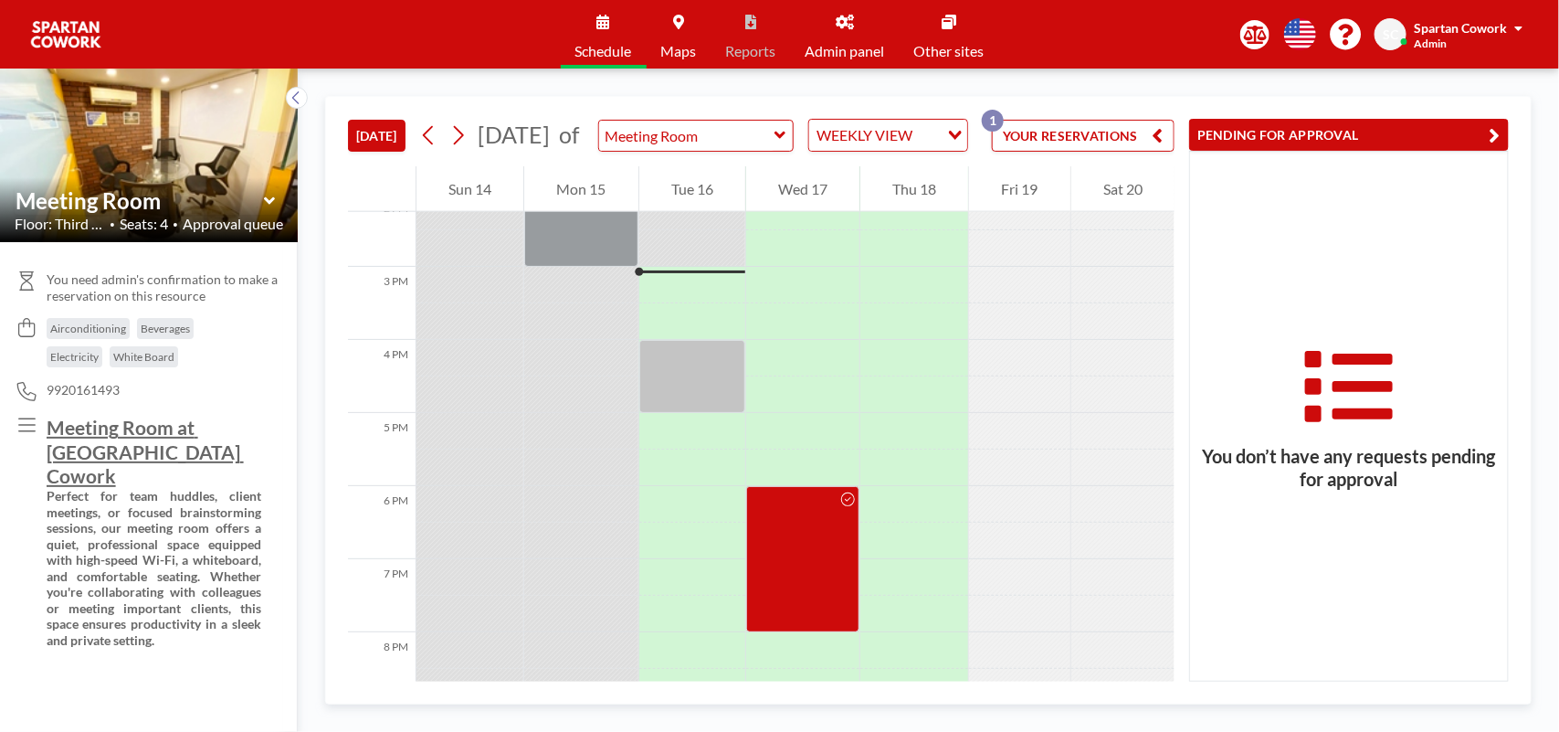
scroll to position [1060, 0]
